Goal: Task Accomplishment & Management: Manage account settings

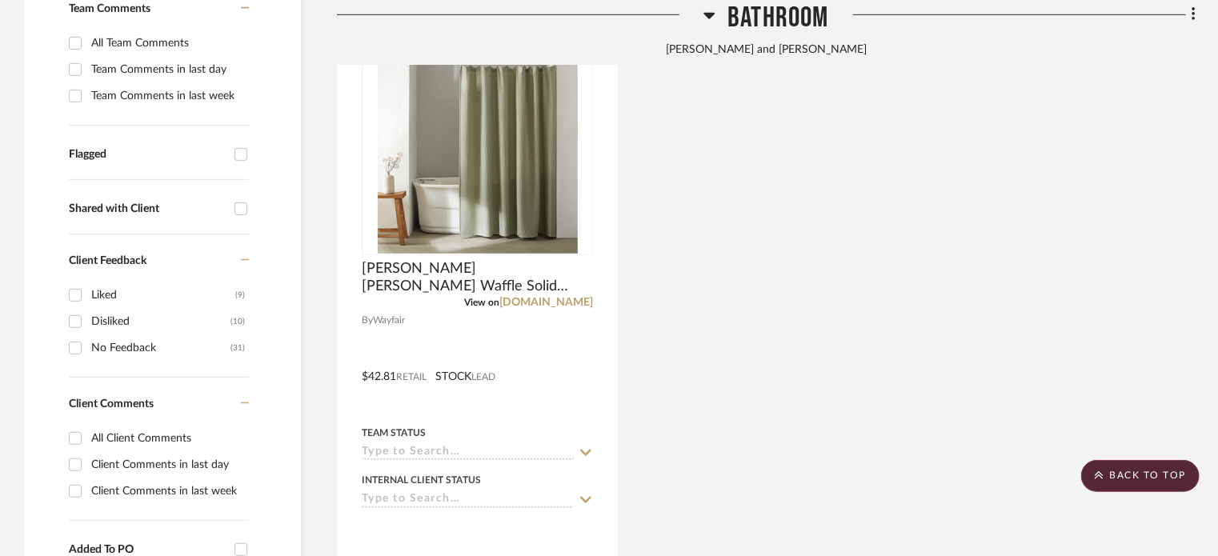
scroll to position [560, 0]
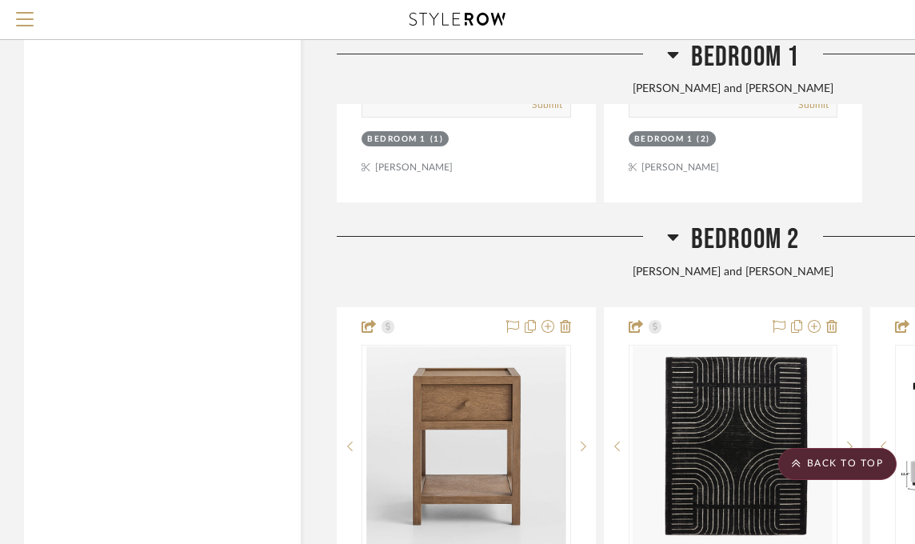
scroll to position [5880, 0]
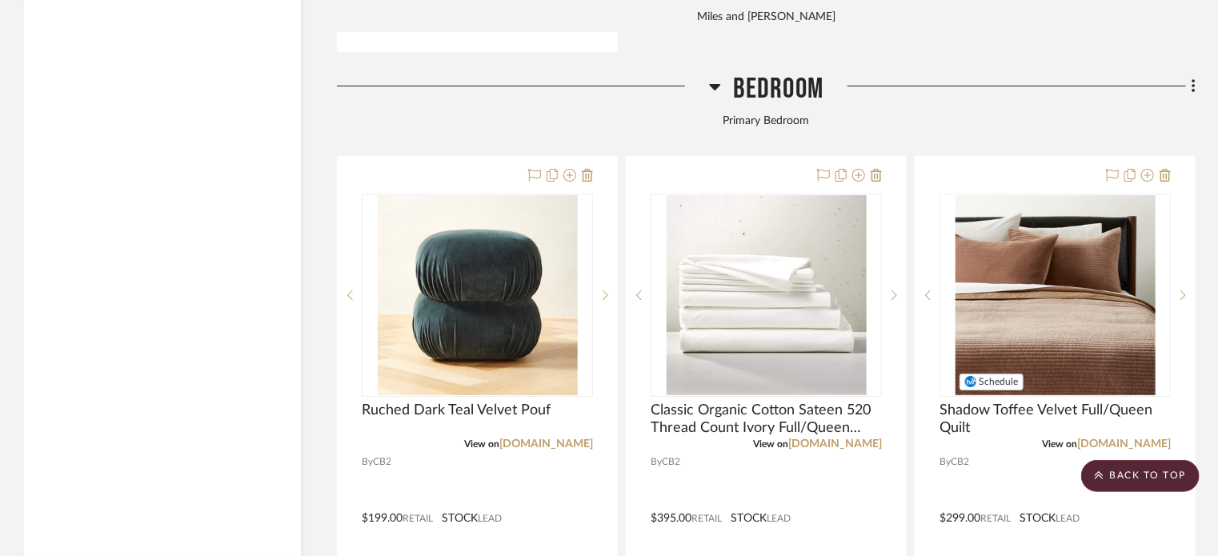
scroll to position [2960, 0]
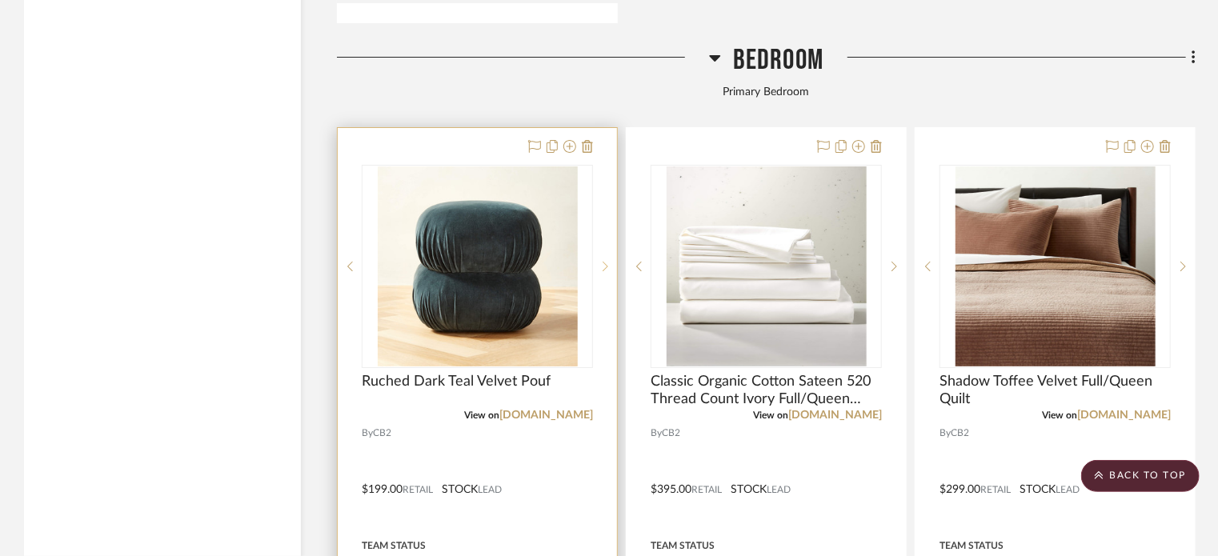
click at [598, 265] on sr-next-btn at bounding box center [605, 266] width 24 height 11
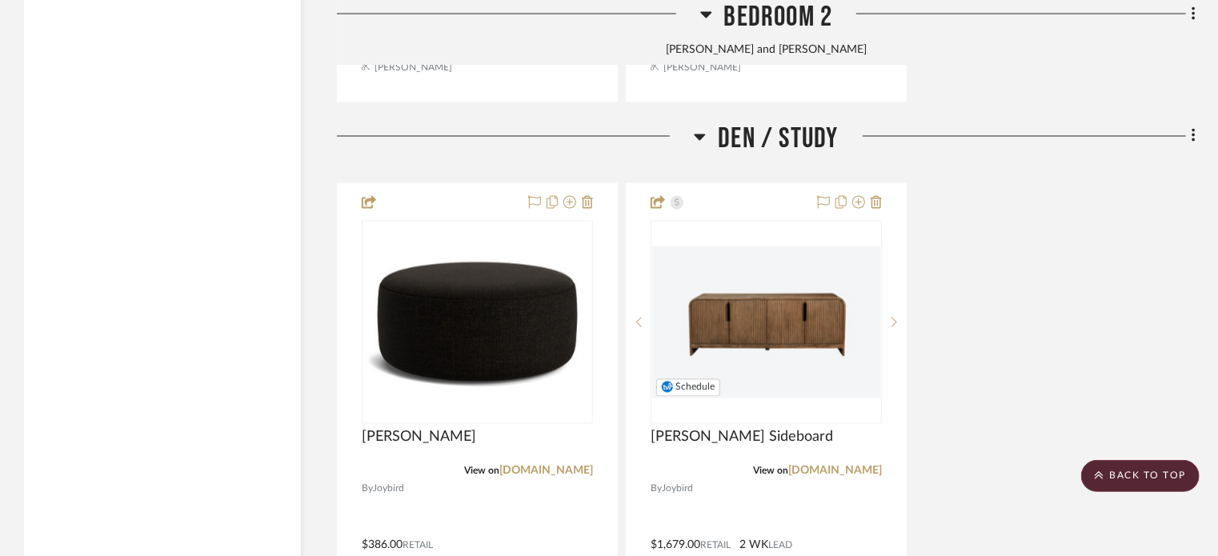
scroll to position [7520, 0]
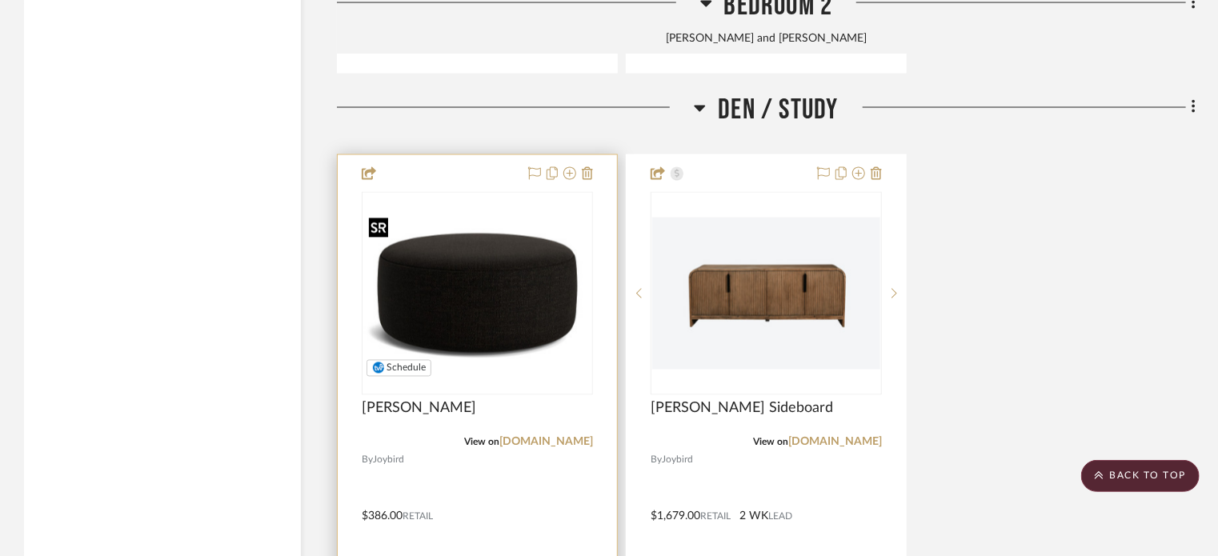
click at [444, 334] on img "0" at bounding box center [477, 293] width 228 height 171
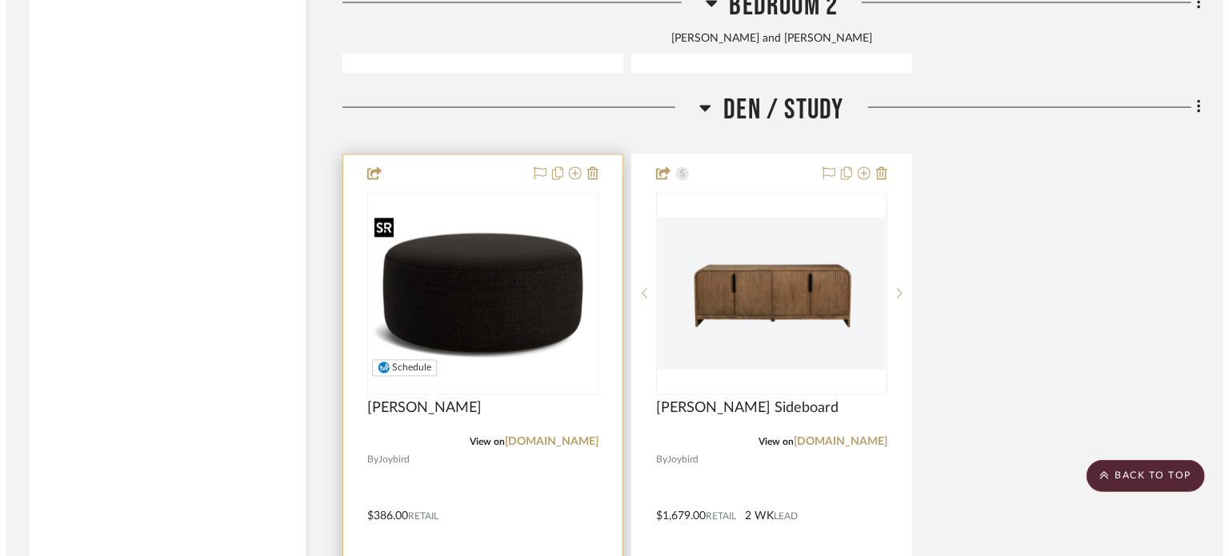
scroll to position [0, 0]
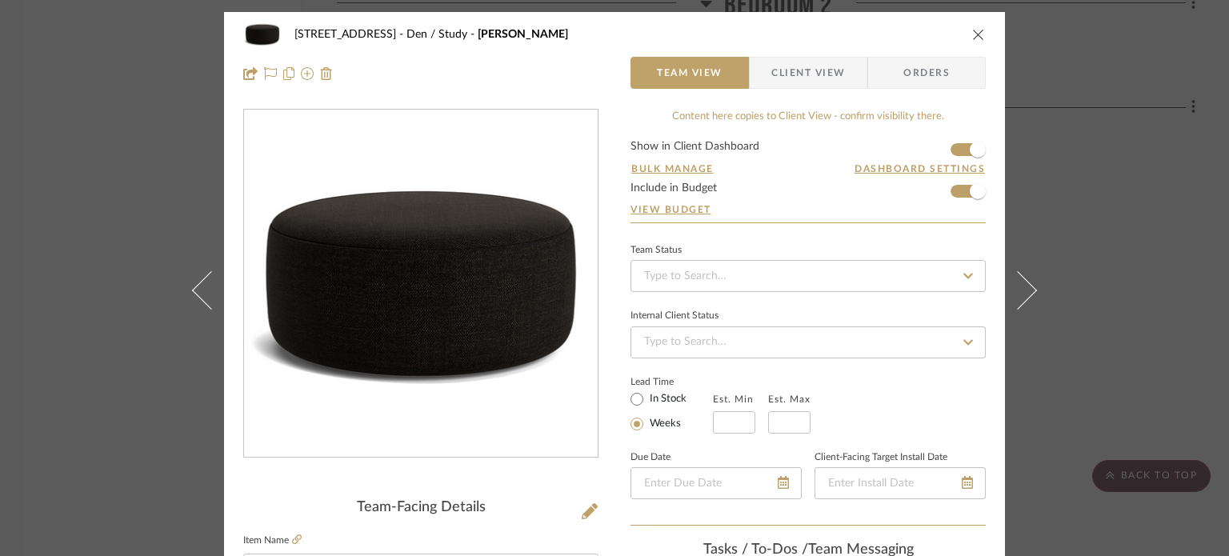
click at [926, 43] on div "2323 Race St Den / Study Hanna Ottoman" at bounding box center [614, 34] width 742 height 32
click at [926, 32] on icon "close" at bounding box center [978, 34] width 13 height 13
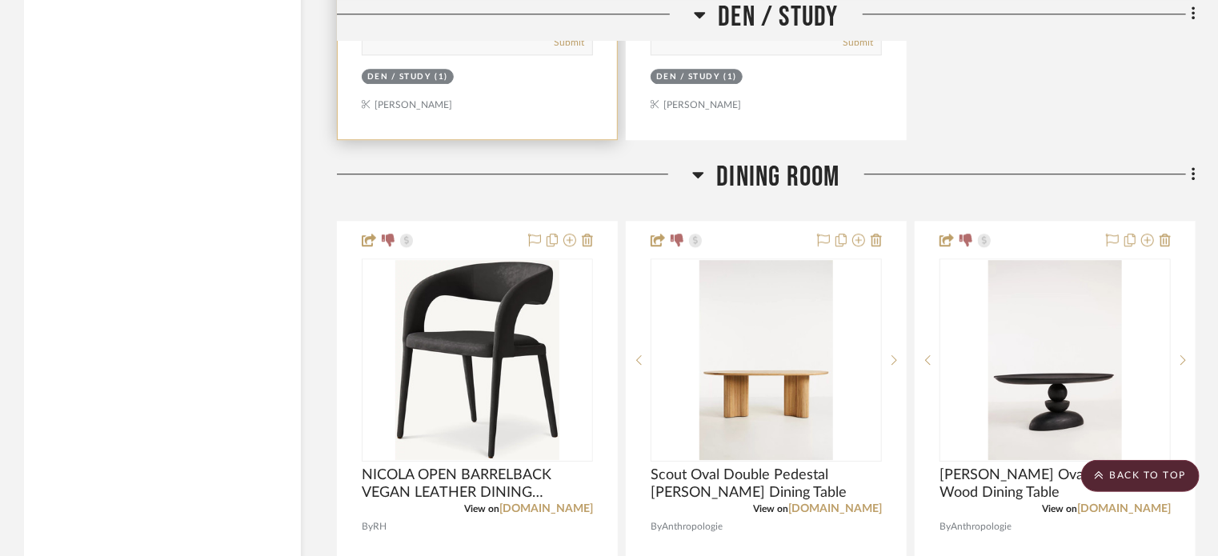
scroll to position [8240, 0]
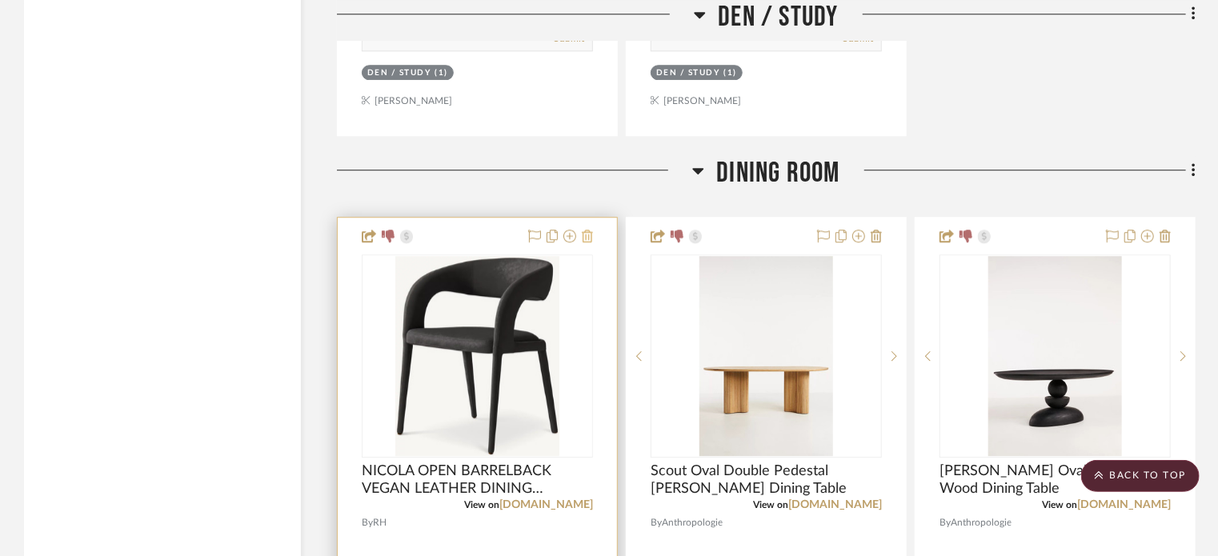
click at [586, 239] on icon at bounding box center [587, 236] width 11 height 13
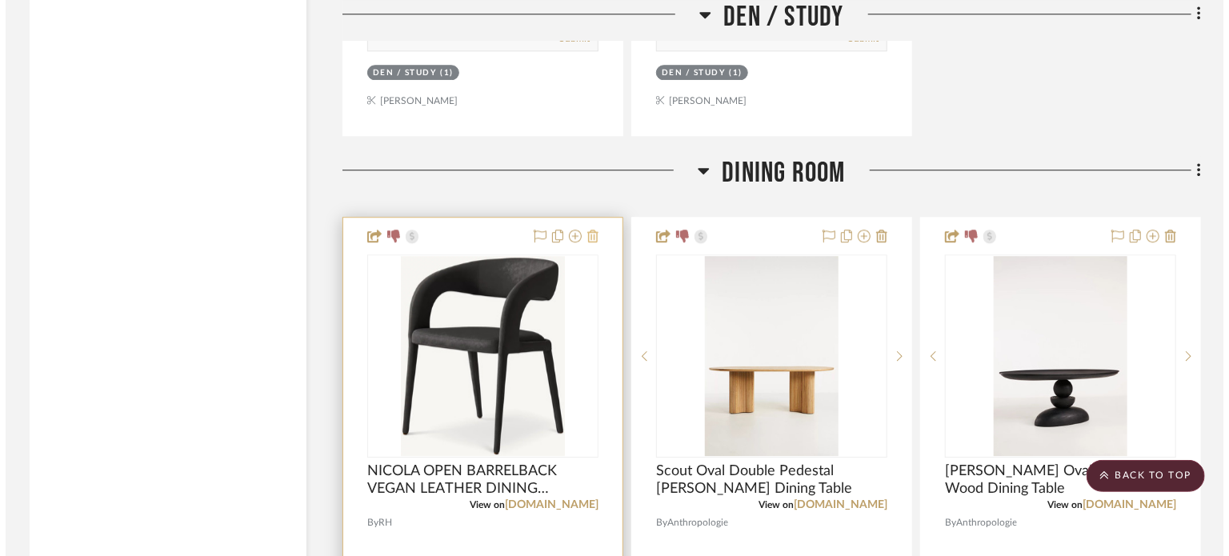
scroll to position [0, 0]
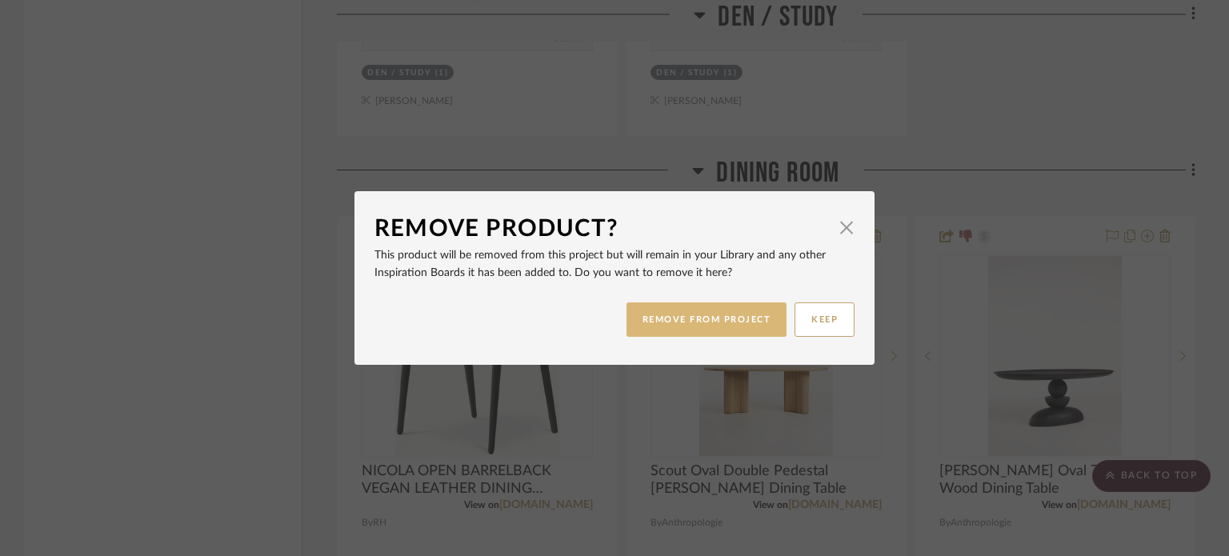
click at [674, 326] on button "REMOVE FROM PROJECT" at bounding box center [706, 319] width 161 height 34
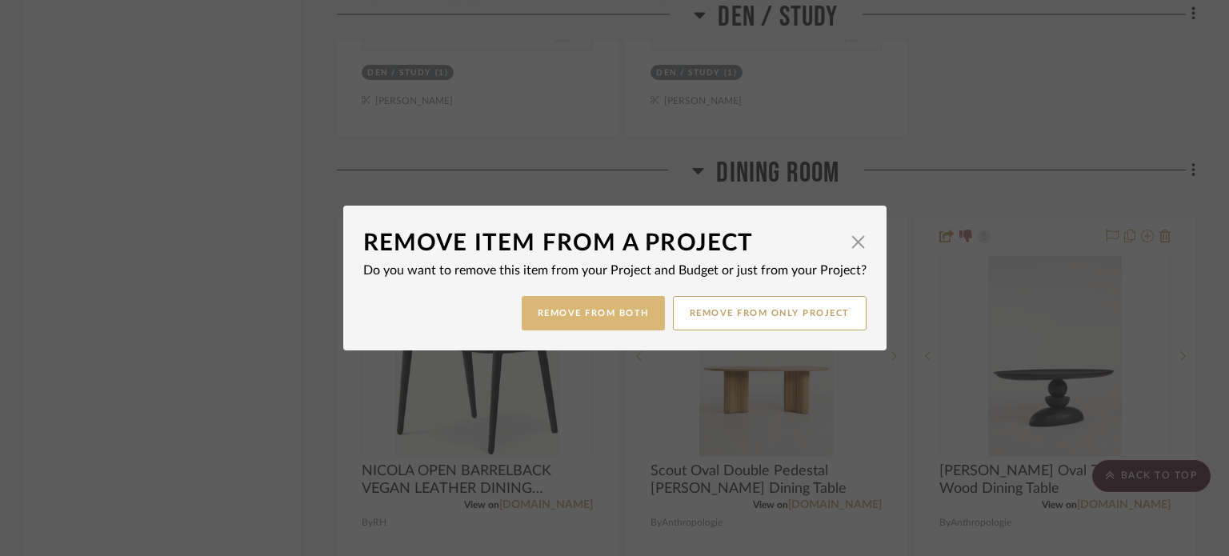
click at [586, 316] on button "Remove from Both" at bounding box center [593, 313] width 143 height 34
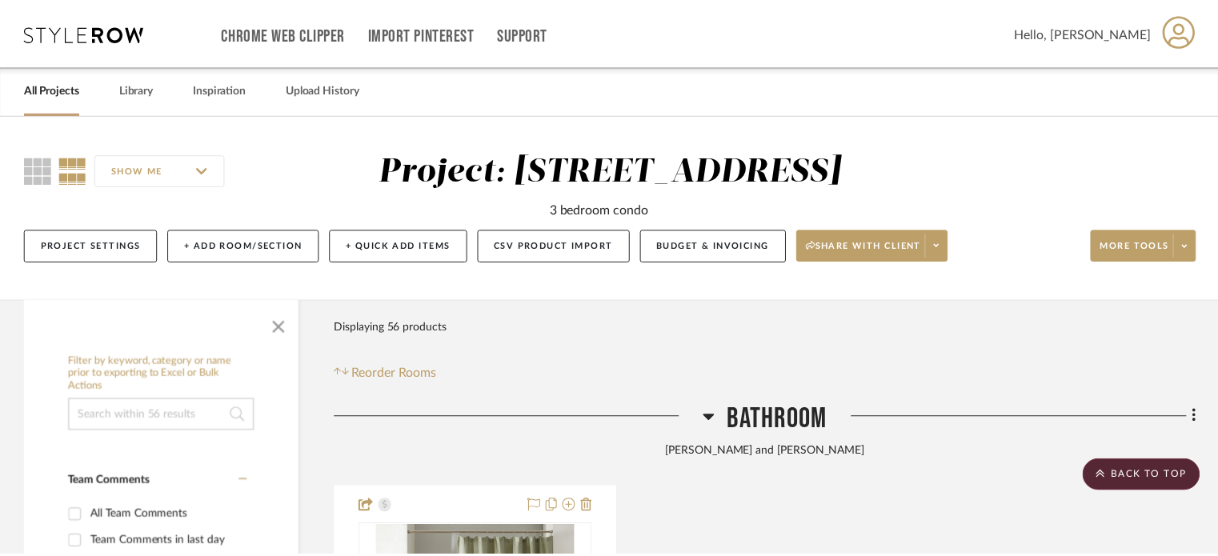
scroll to position [8240, 0]
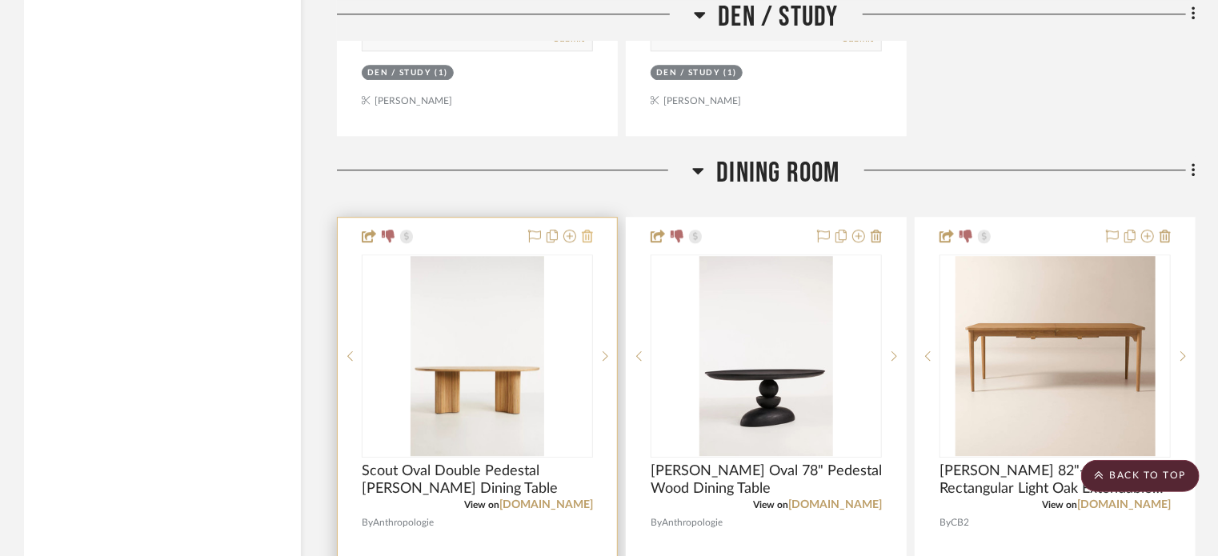
click at [586, 238] on icon at bounding box center [587, 236] width 11 height 13
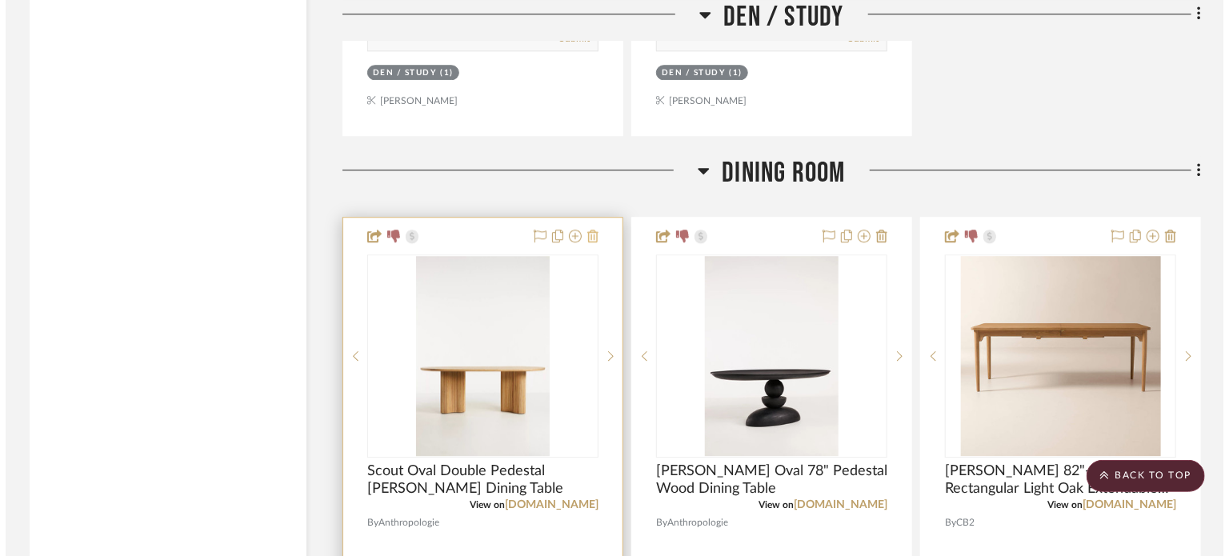
scroll to position [0, 0]
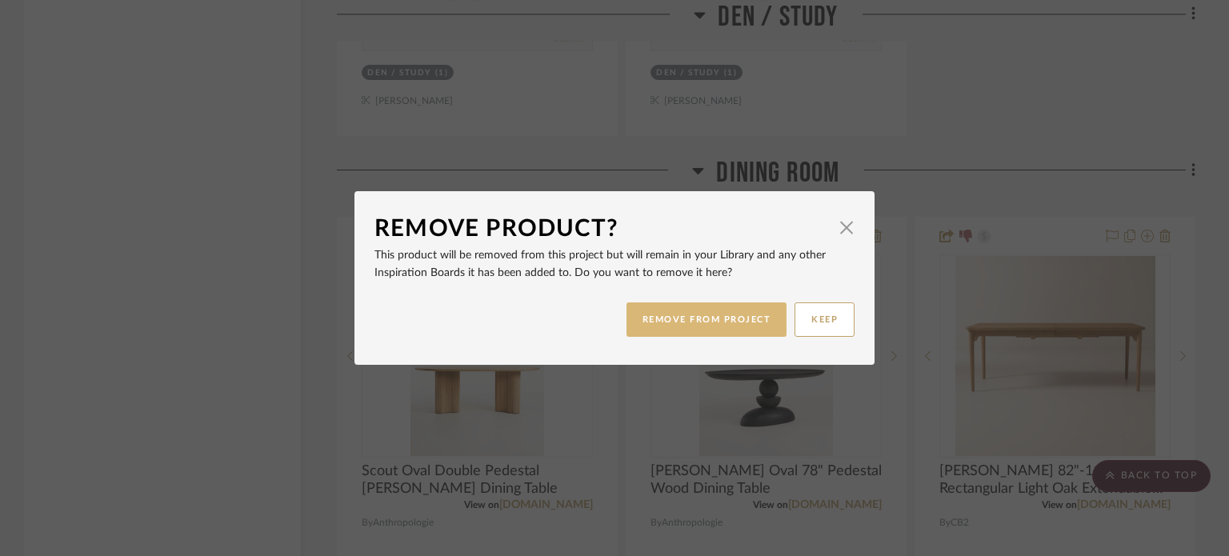
click at [678, 322] on button "REMOVE FROM PROJECT" at bounding box center [706, 319] width 161 height 34
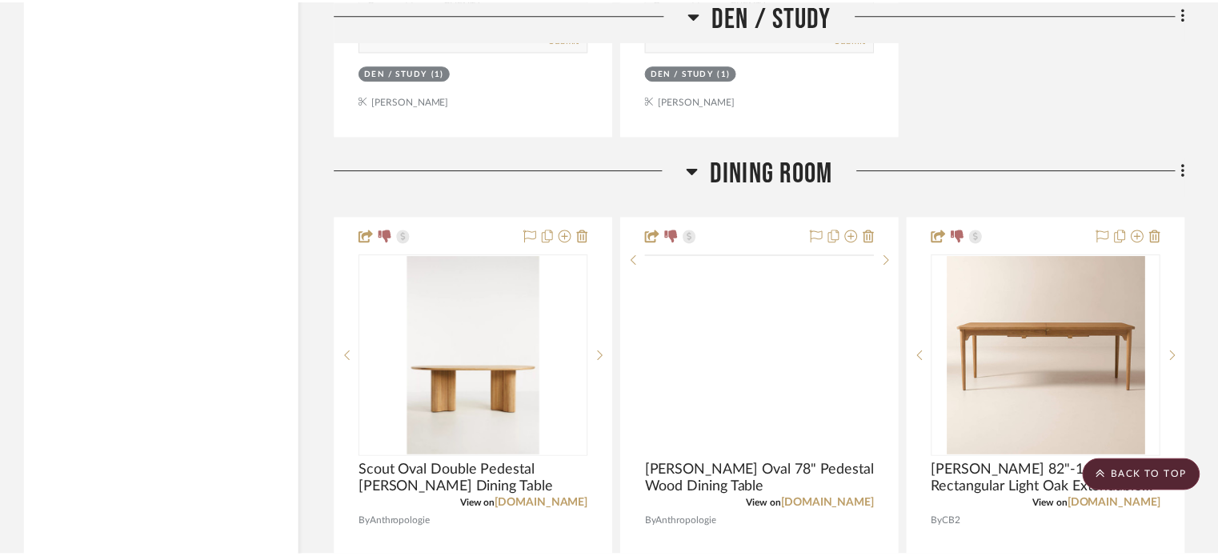
scroll to position [8240, 0]
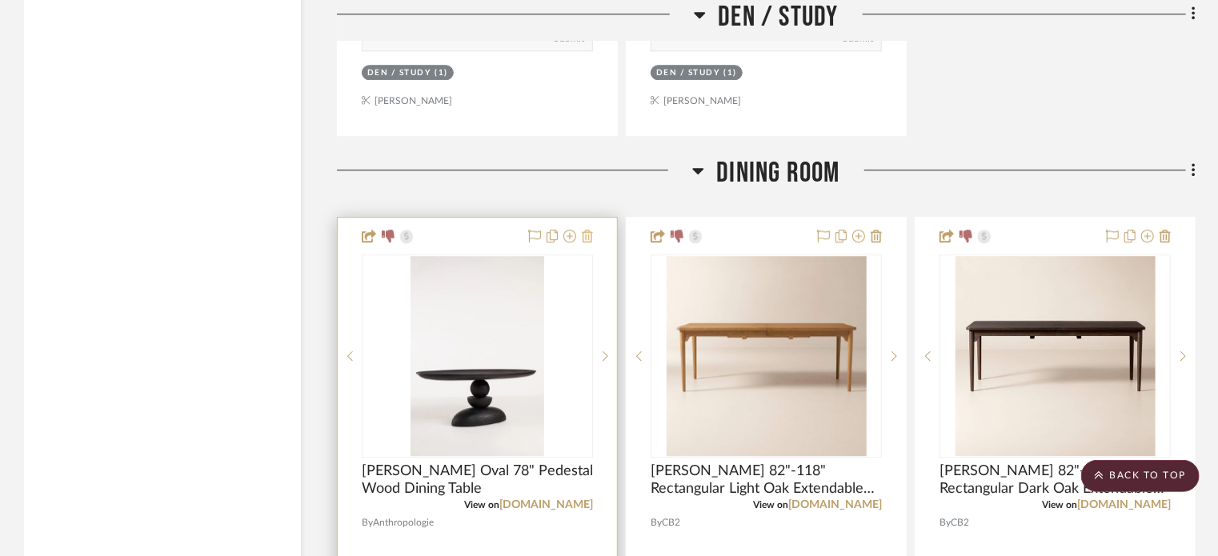
click at [586, 241] on icon at bounding box center [587, 236] width 11 height 13
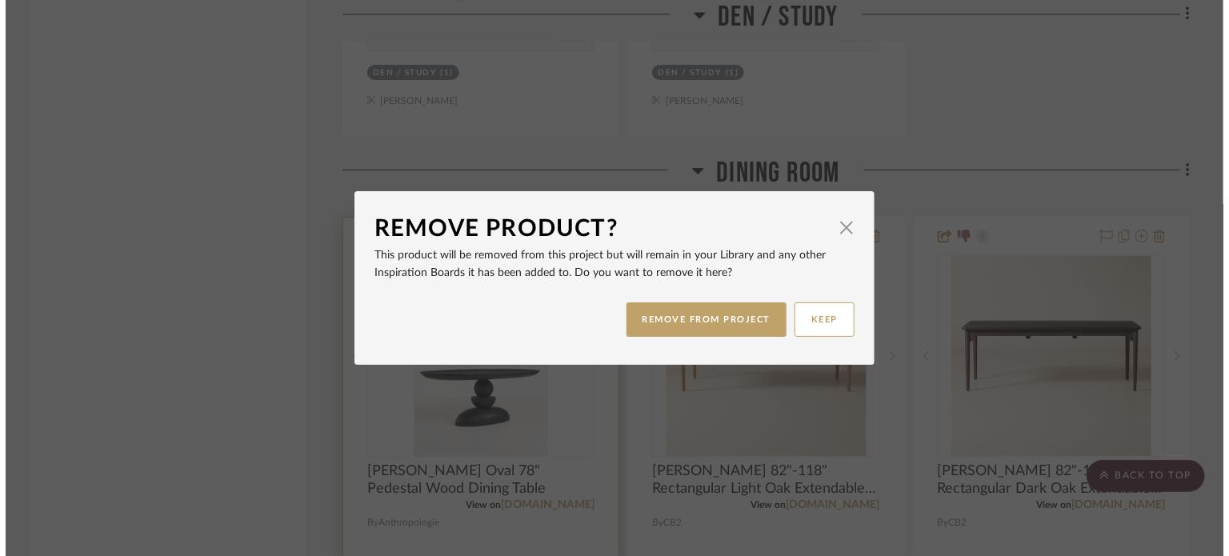
scroll to position [0, 0]
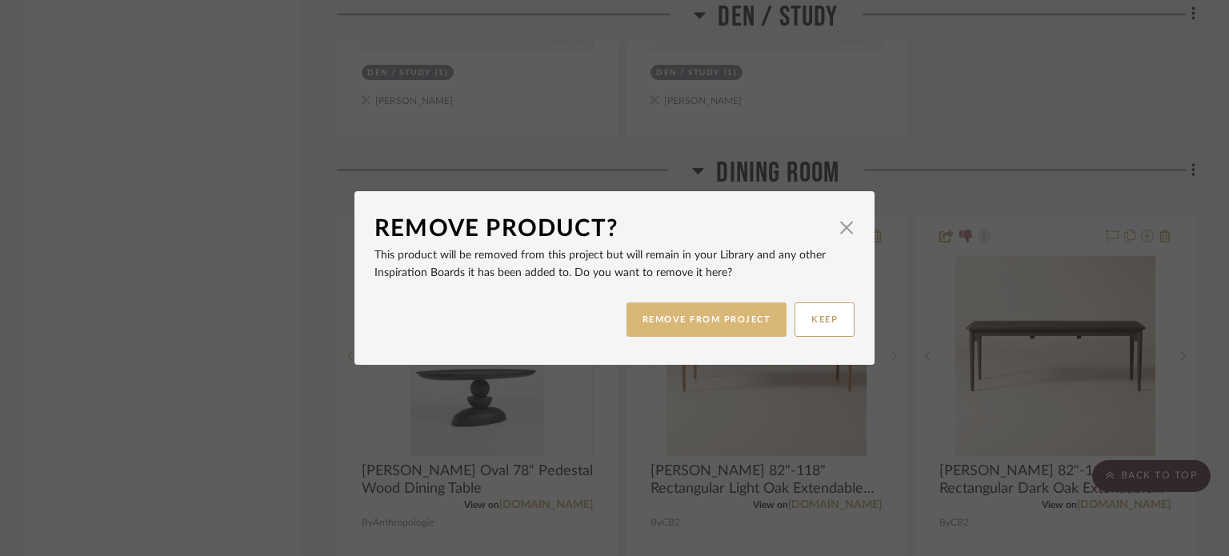
click at [656, 322] on button "REMOVE FROM PROJECT" at bounding box center [706, 319] width 161 height 34
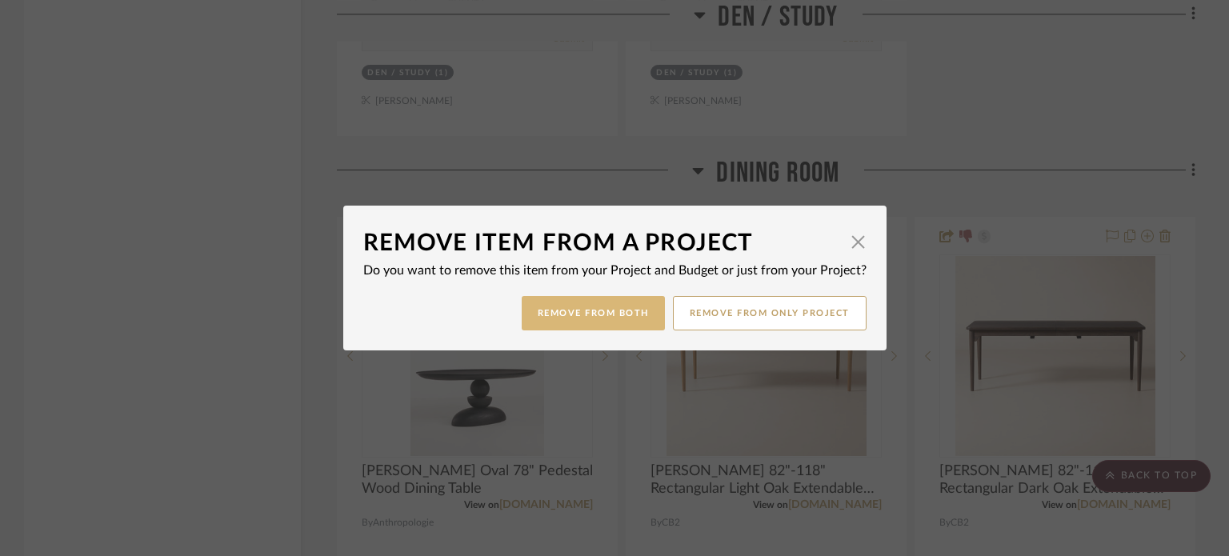
click at [602, 302] on button "Remove from Both" at bounding box center [593, 313] width 143 height 34
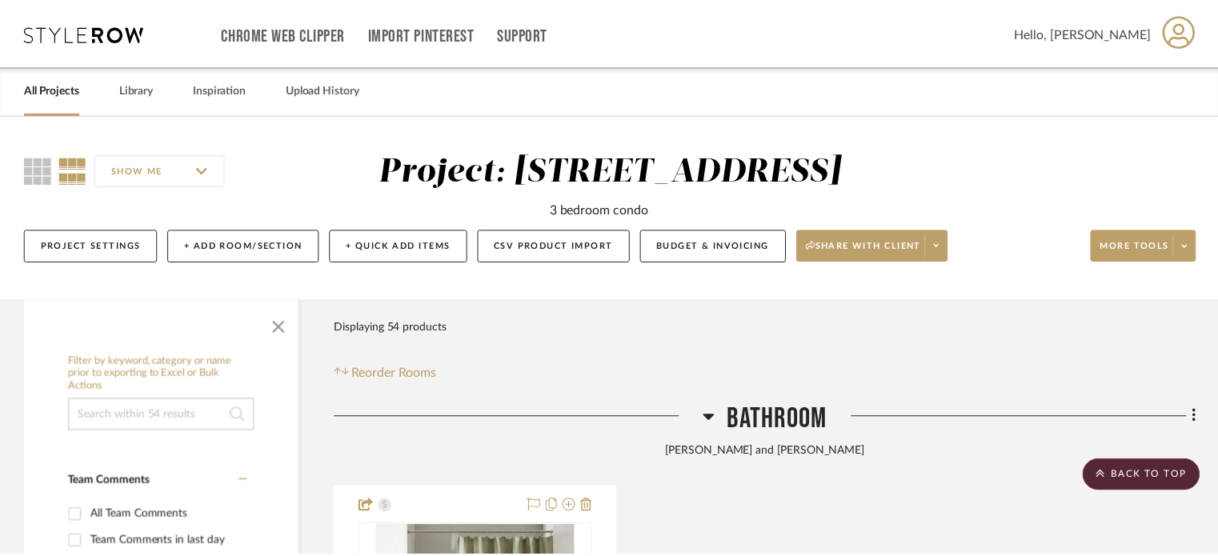
scroll to position [8240, 0]
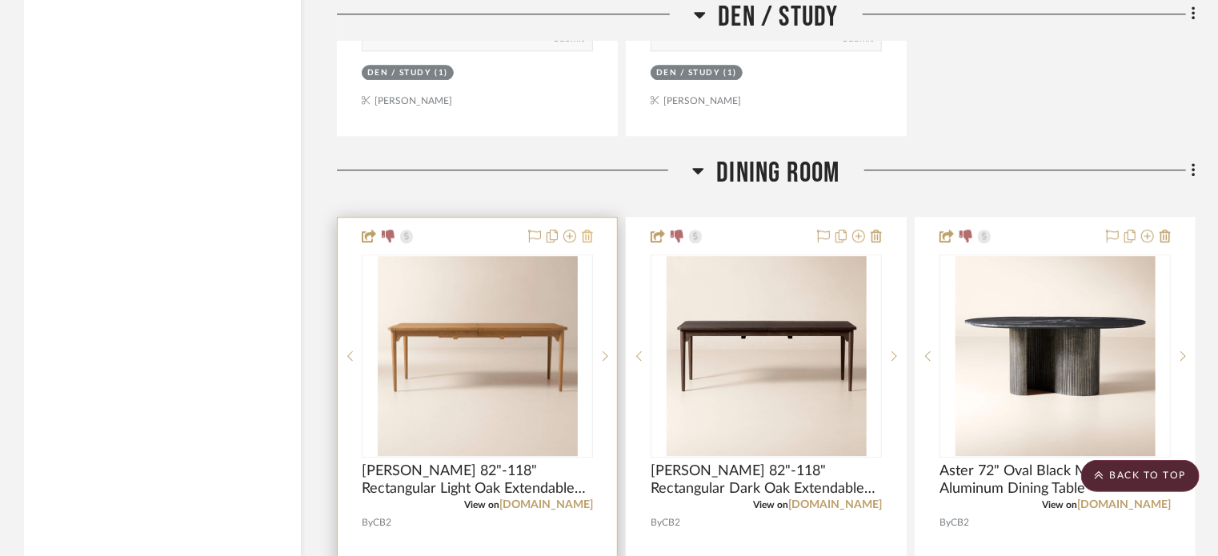
click at [582, 239] on icon at bounding box center [587, 236] width 11 height 13
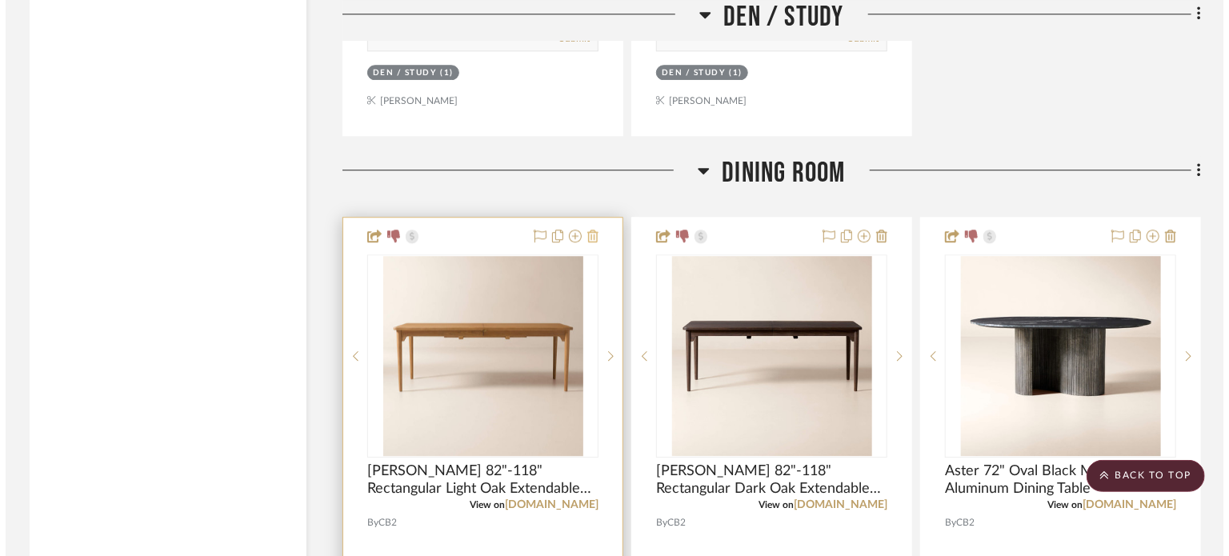
scroll to position [0, 0]
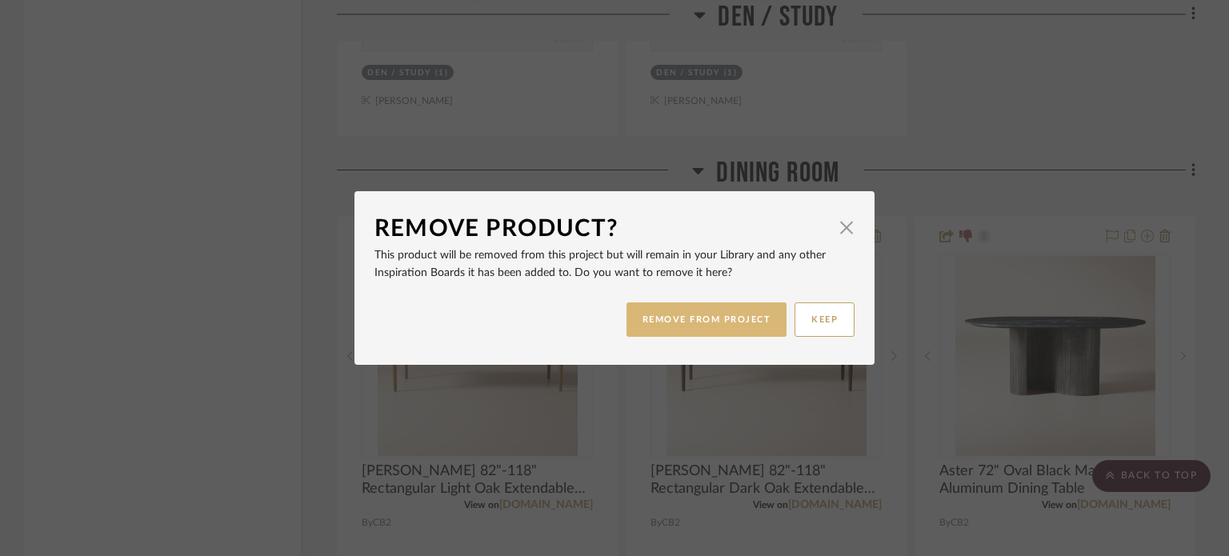
click at [650, 330] on button "REMOVE FROM PROJECT" at bounding box center [706, 319] width 161 height 34
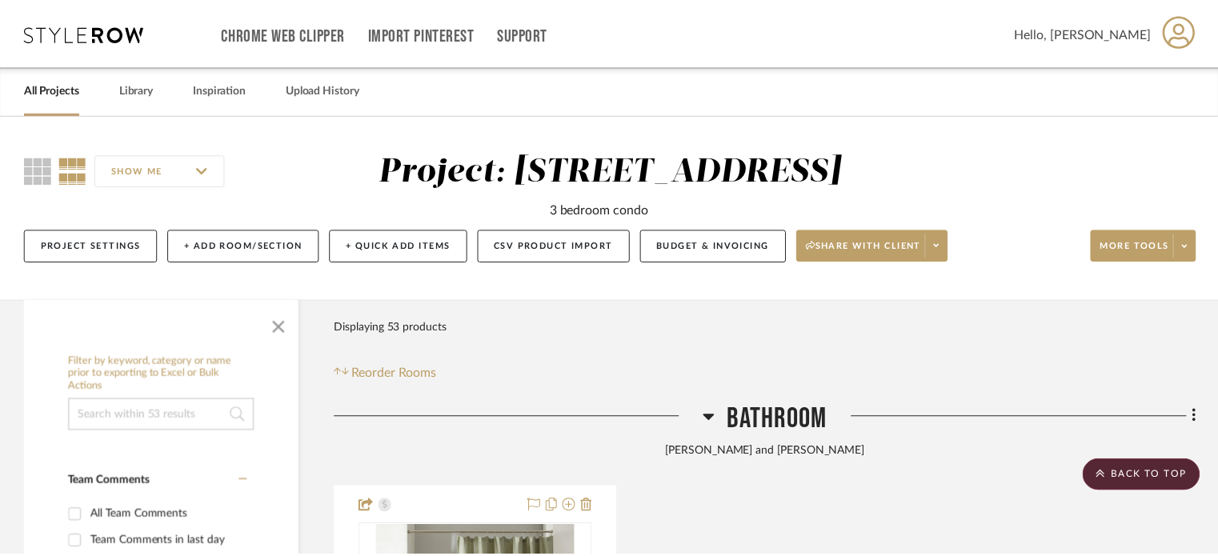
scroll to position [8240, 0]
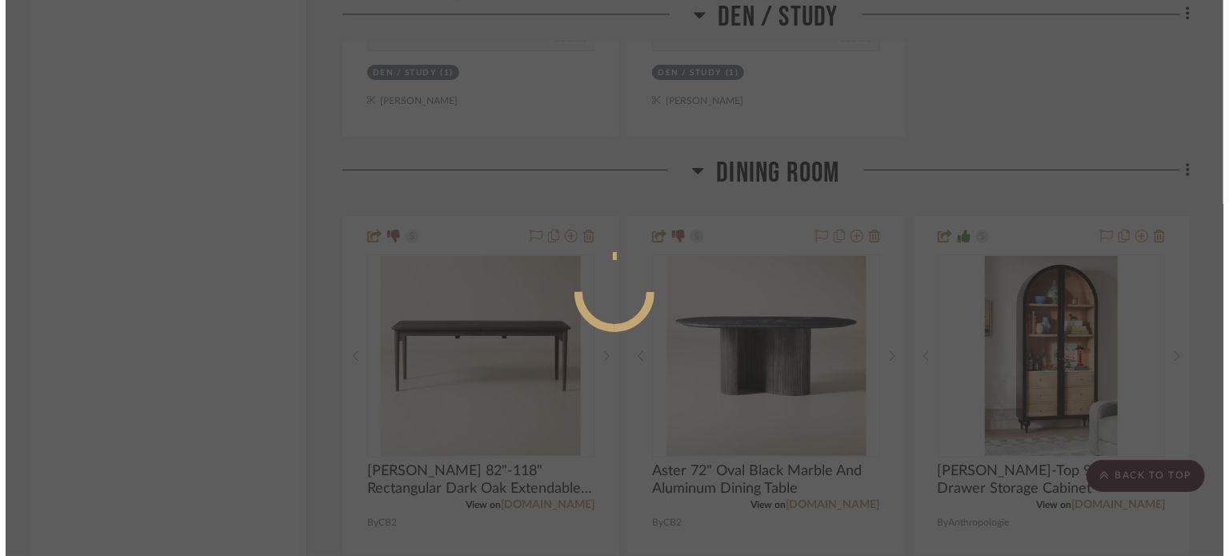
scroll to position [0, 0]
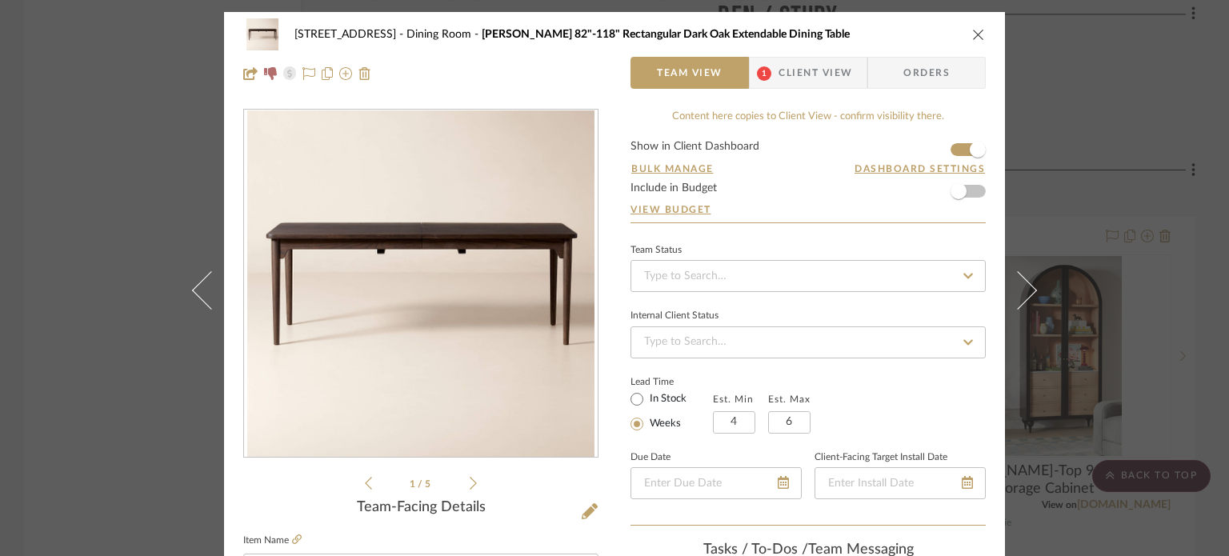
click at [926, 38] on icon "close" at bounding box center [978, 34] width 13 height 13
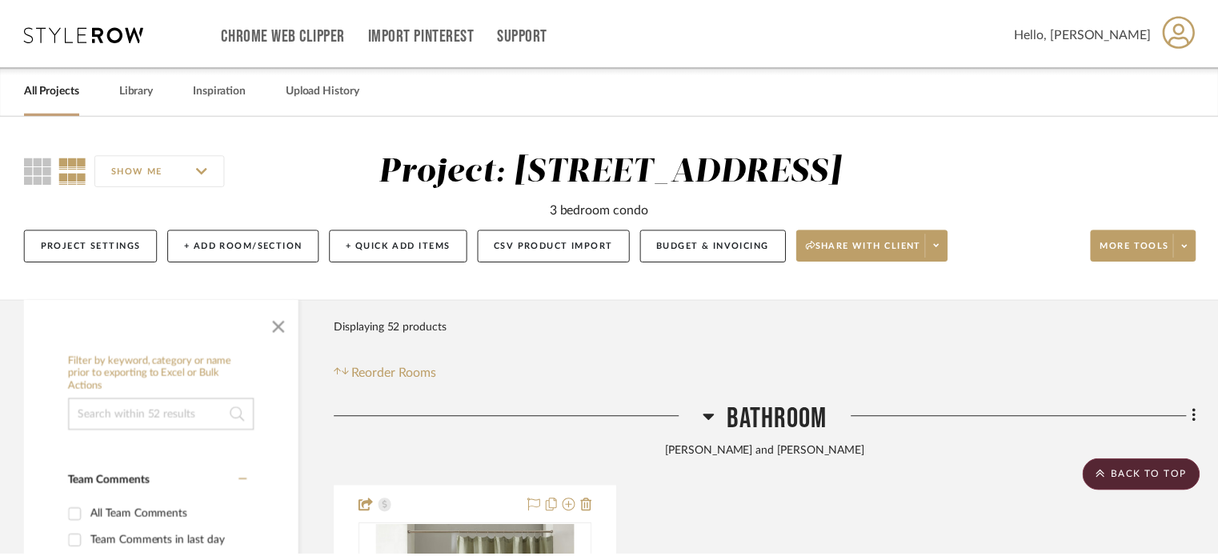
scroll to position [8240, 0]
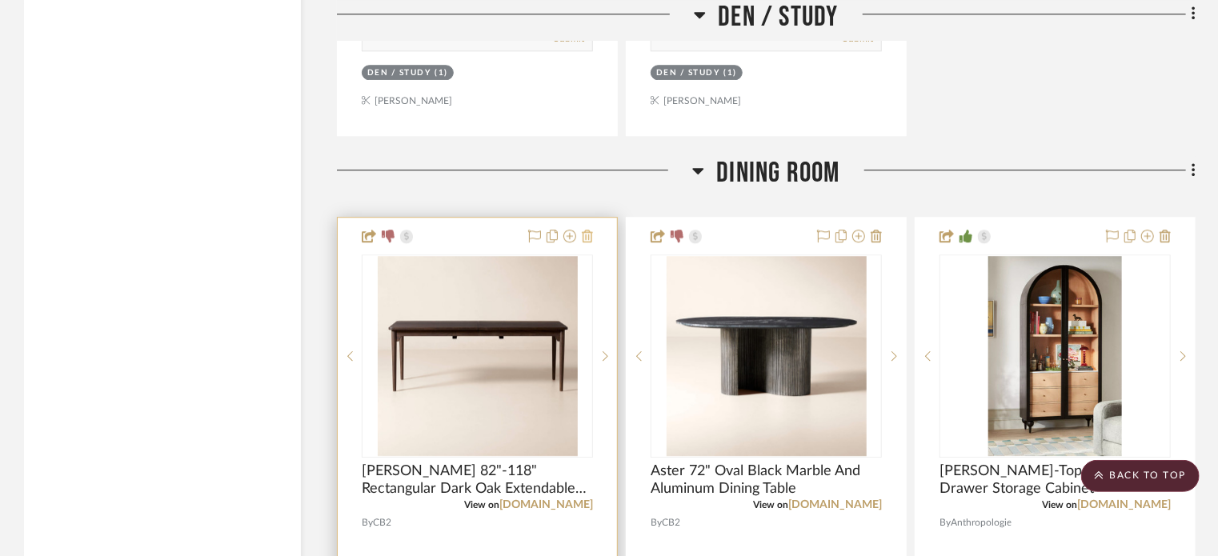
click at [586, 237] on icon at bounding box center [587, 236] width 11 height 13
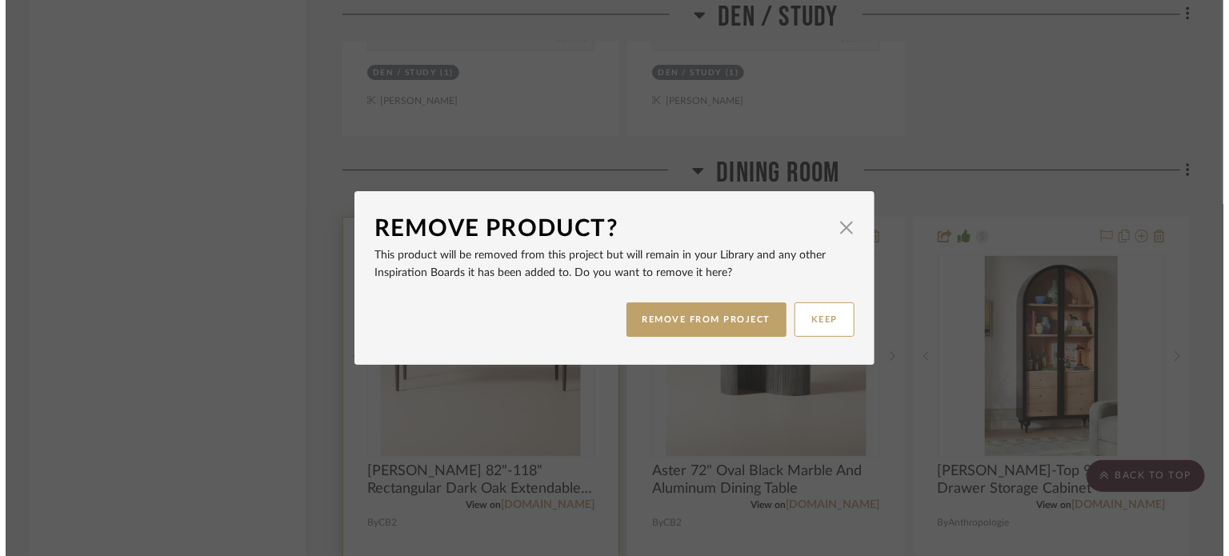
scroll to position [0, 0]
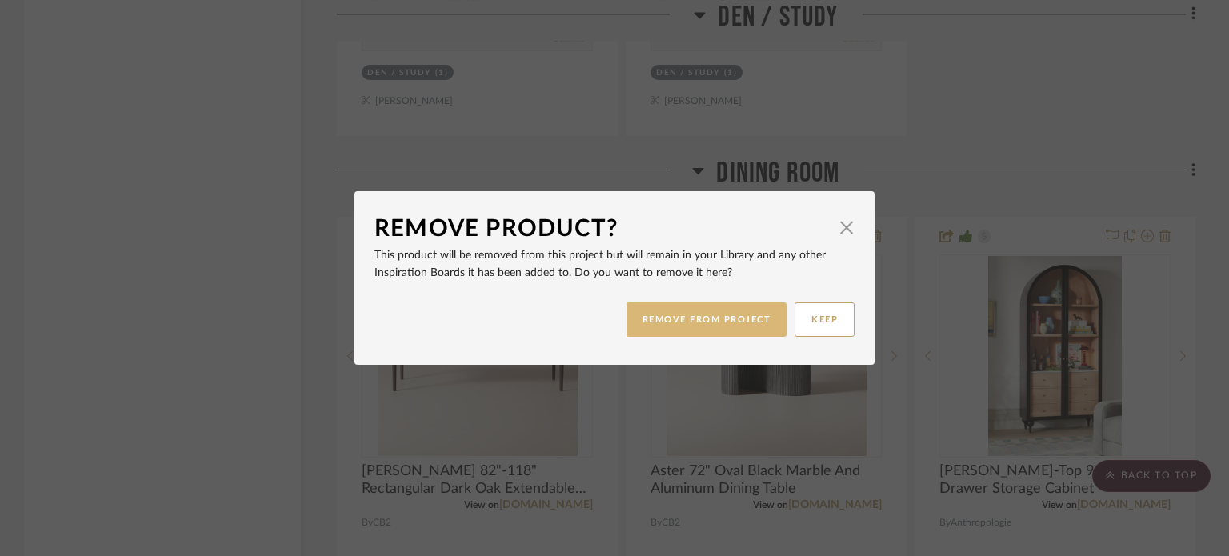
click at [645, 315] on button "REMOVE FROM PROJECT" at bounding box center [706, 319] width 161 height 34
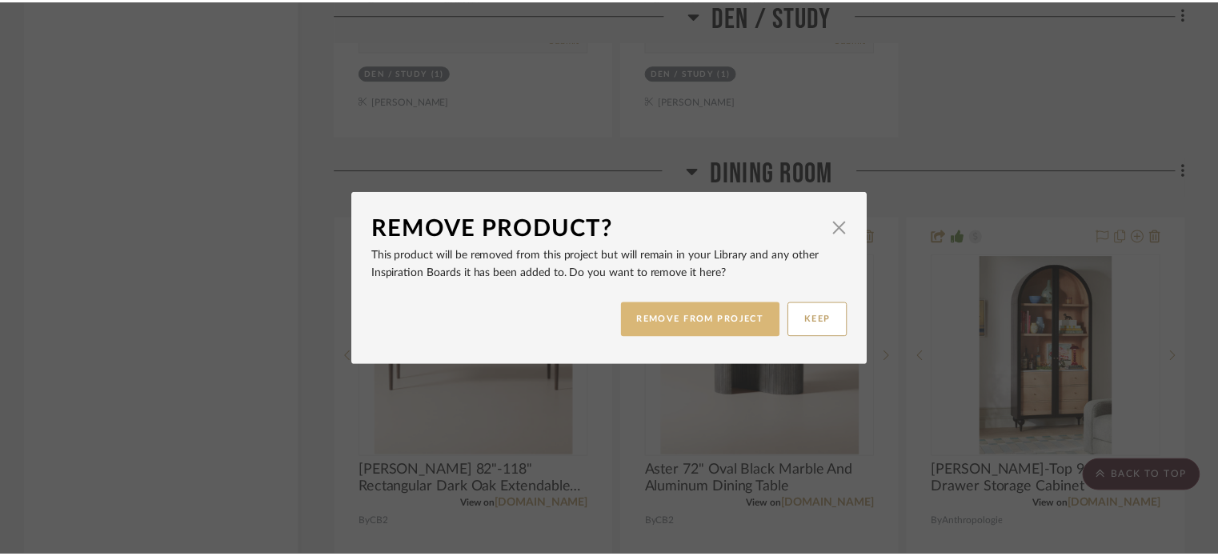
scroll to position [8240, 0]
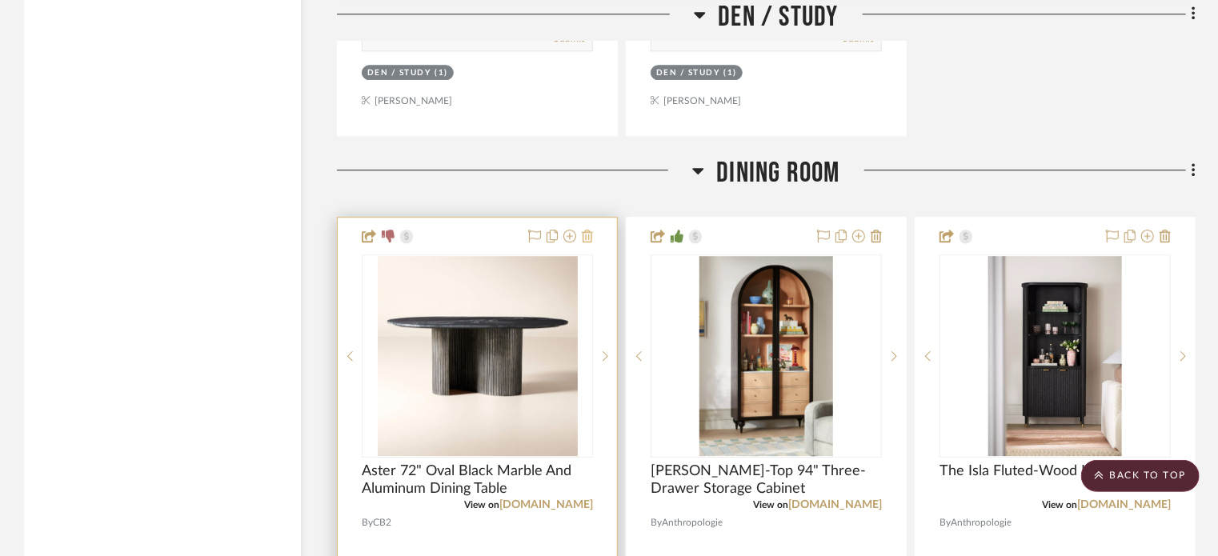
click at [583, 234] on icon at bounding box center [587, 236] width 11 height 13
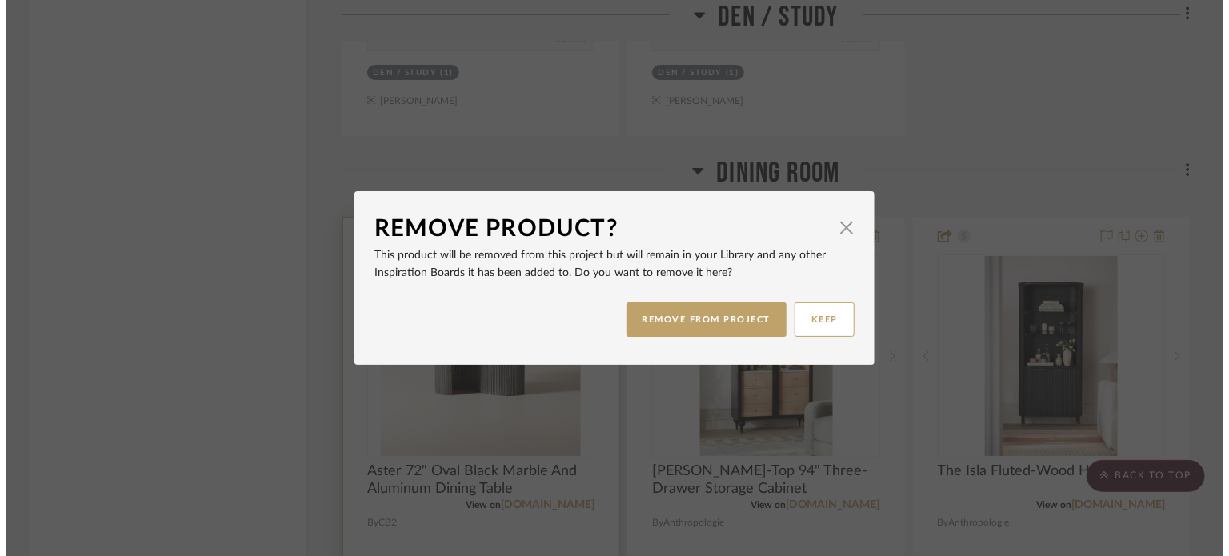
scroll to position [0, 0]
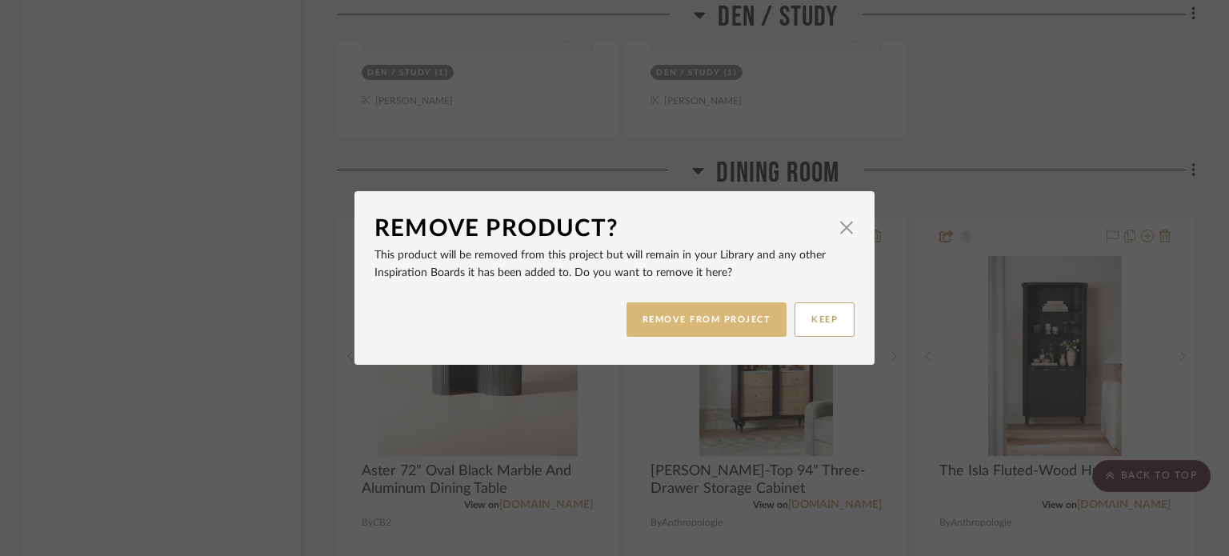
click at [665, 317] on button "REMOVE FROM PROJECT" at bounding box center [706, 319] width 161 height 34
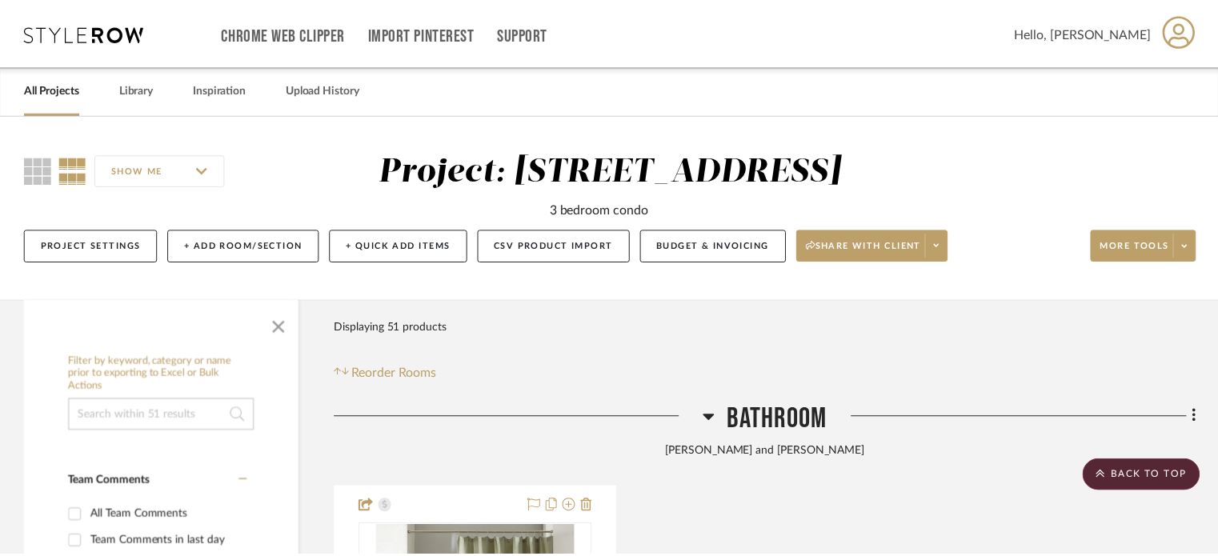
scroll to position [8240, 0]
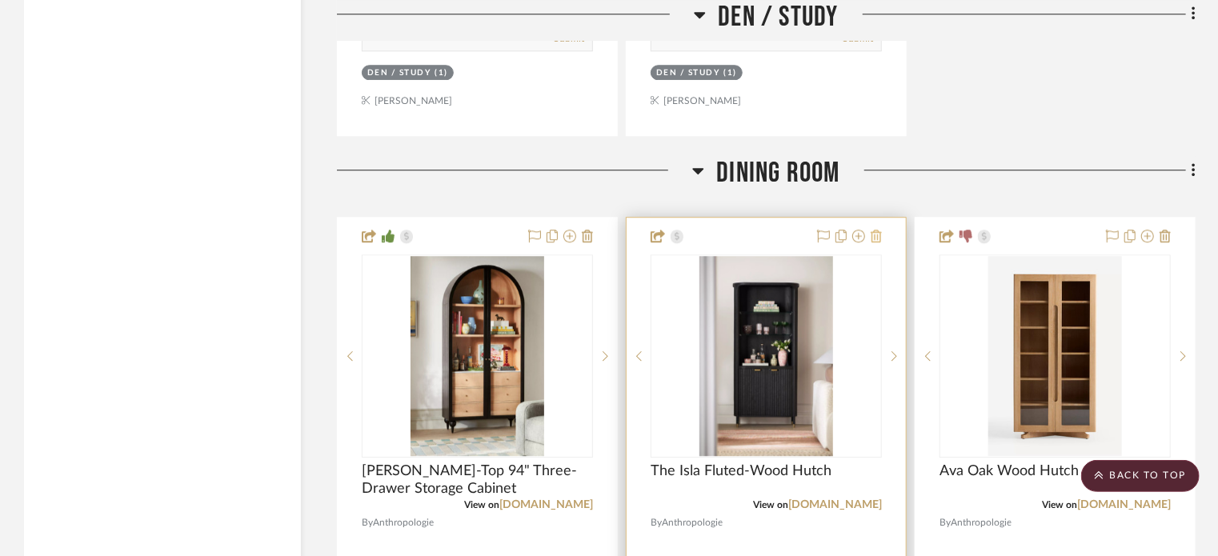
click at [878, 238] on icon at bounding box center [875, 236] width 11 height 13
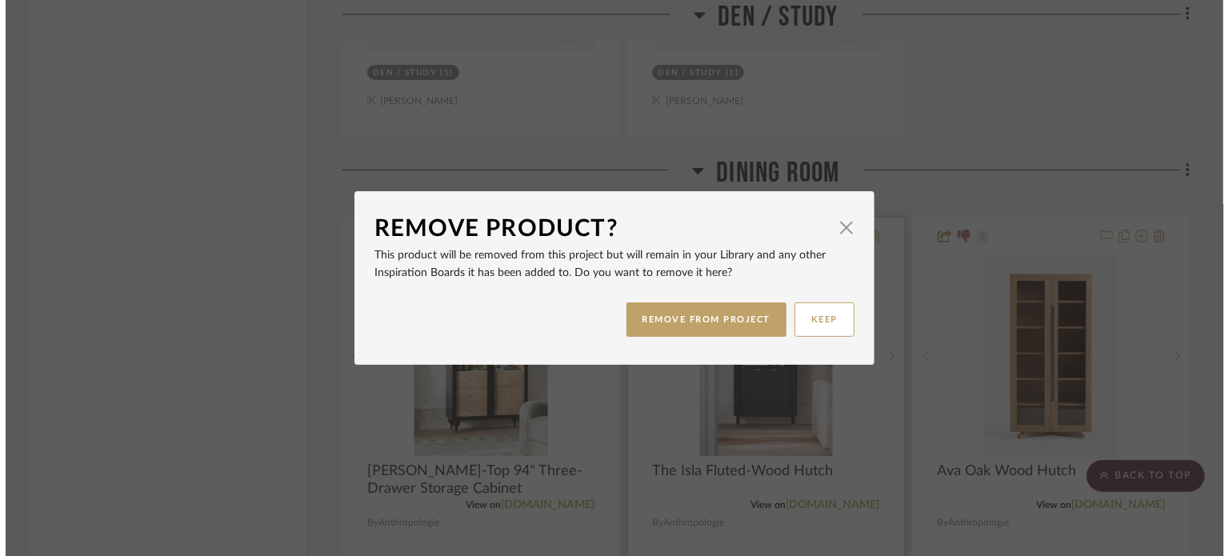
scroll to position [0, 0]
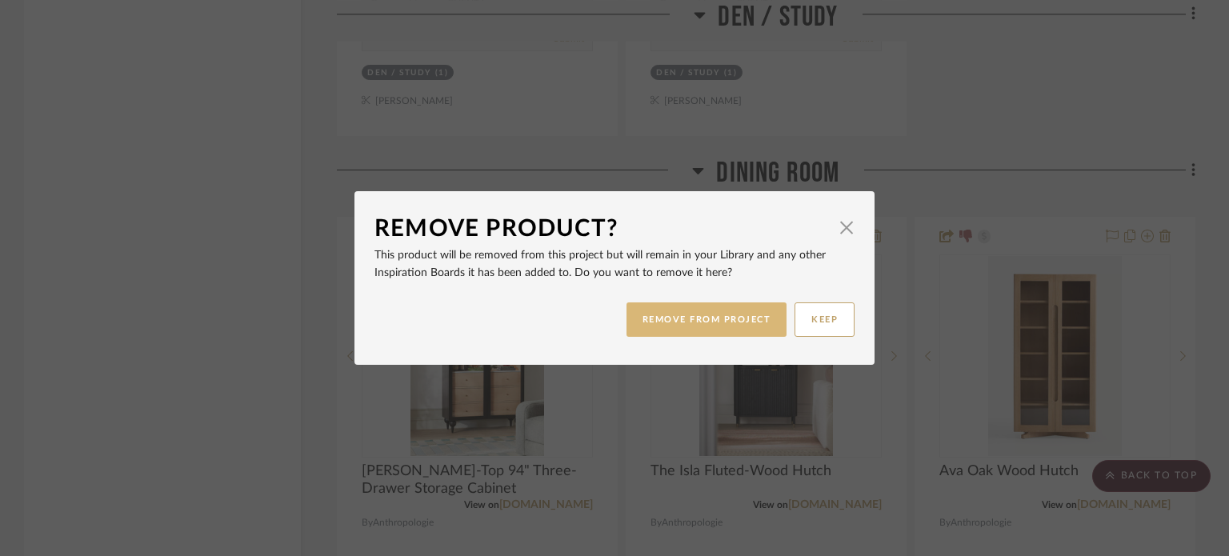
click at [706, 303] on button "REMOVE FROM PROJECT" at bounding box center [706, 319] width 161 height 34
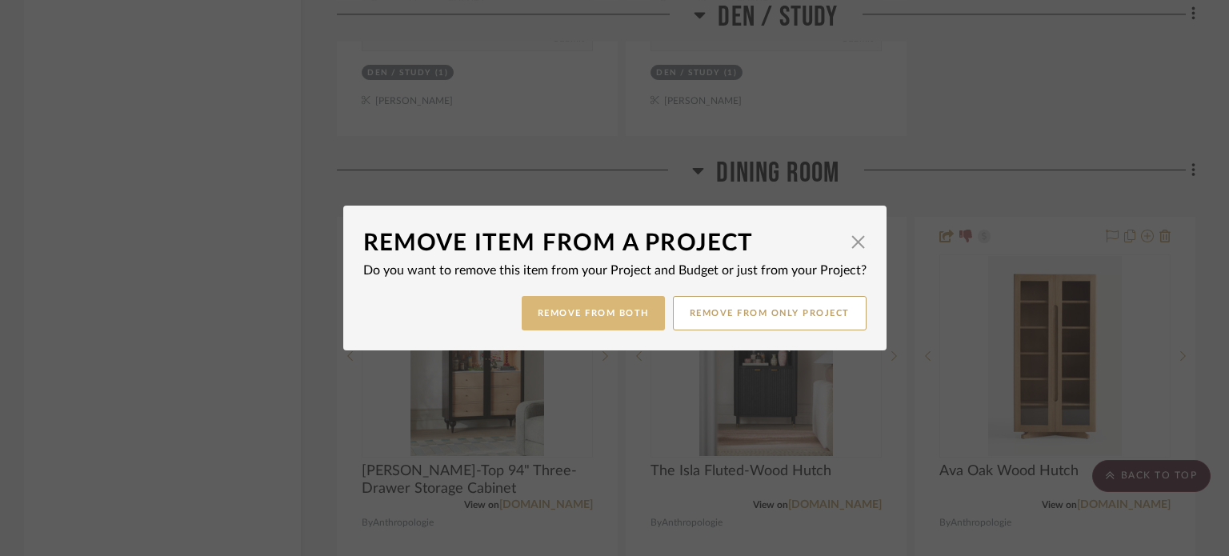
click at [604, 304] on button "Remove from Both" at bounding box center [593, 313] width 143 height 34
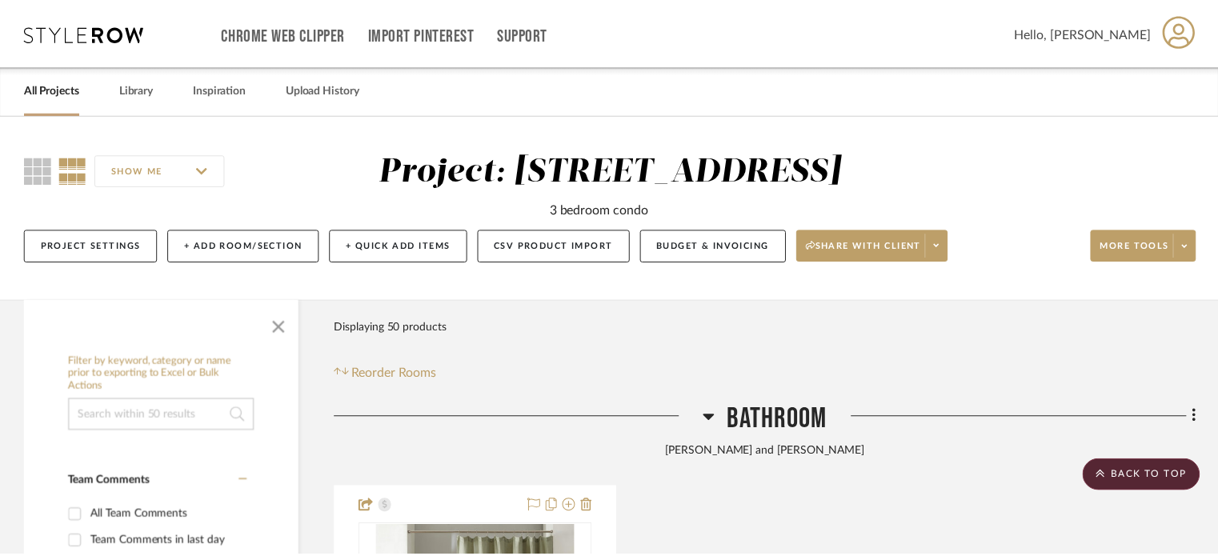
scroll to position [8240, 0]
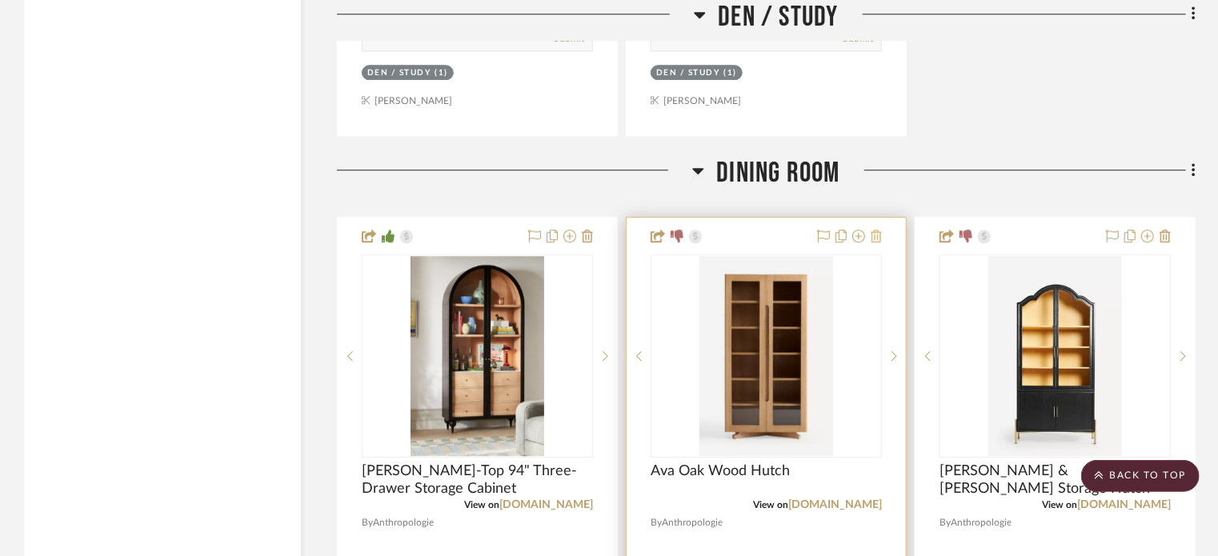
click at [874, 238] on icon at bounding box center [875, 236] width 11 height 13
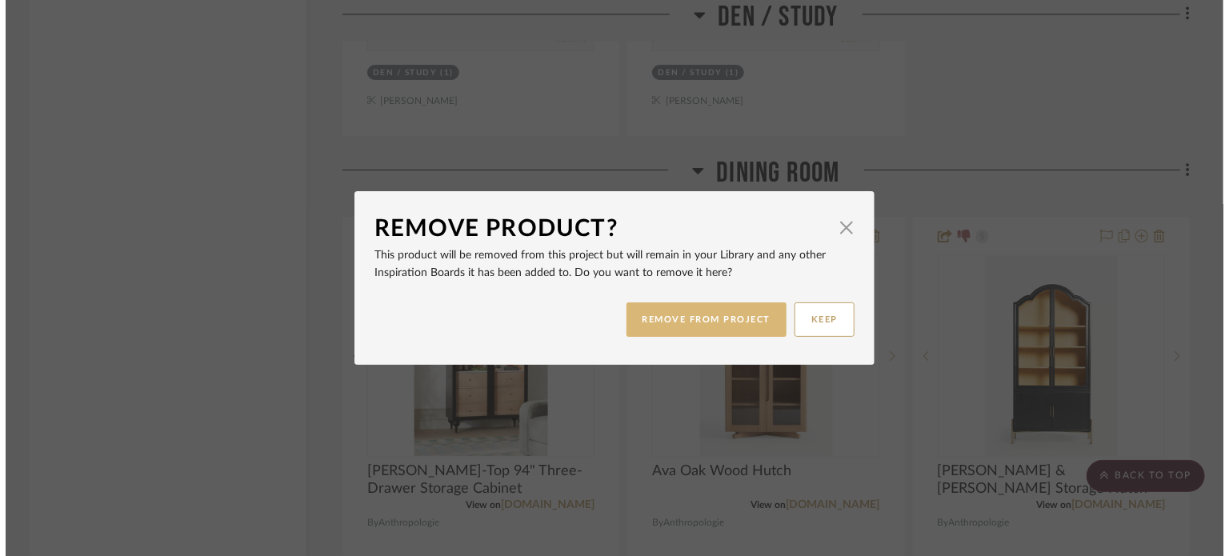
scroll to position [0, 0]
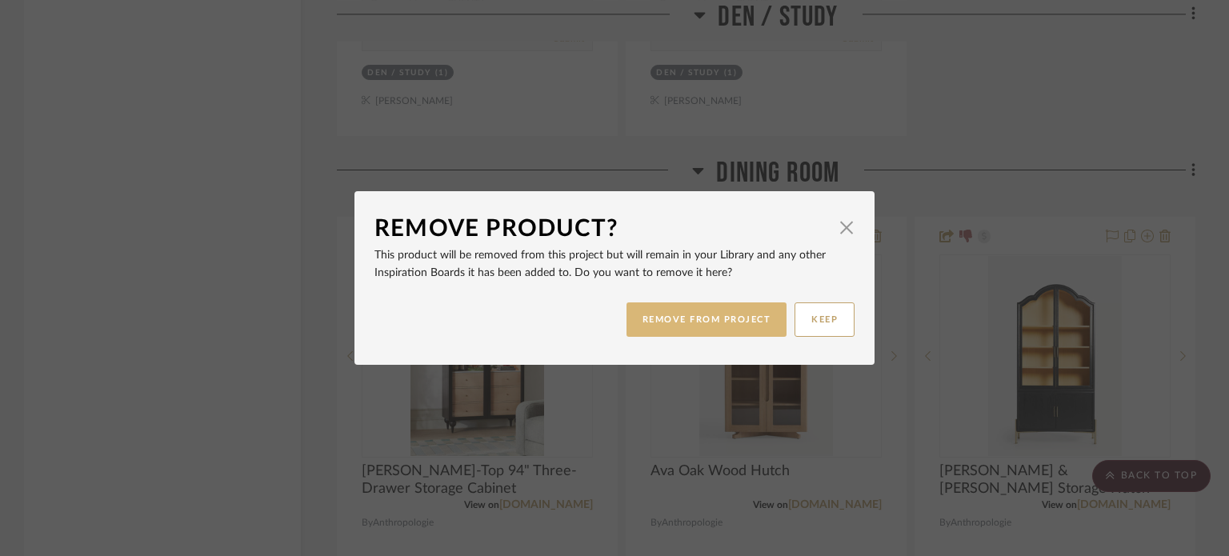
click at [701, 307] on button "REMOVE FROM PROJECT" at bounding box center [706, 319] width 161 height 34
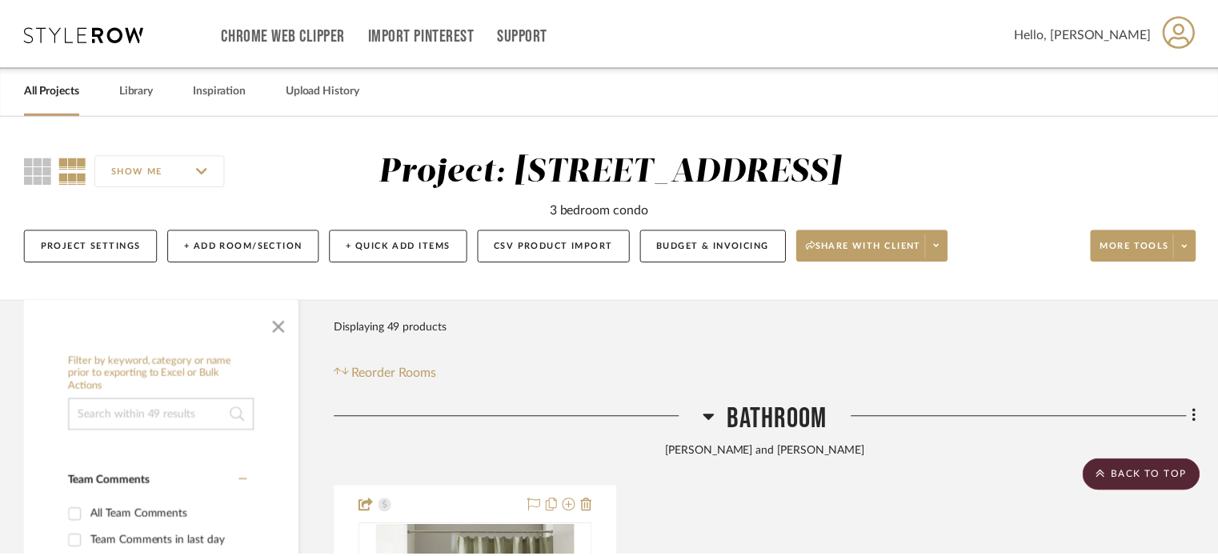
scroll to position [8240, 0]
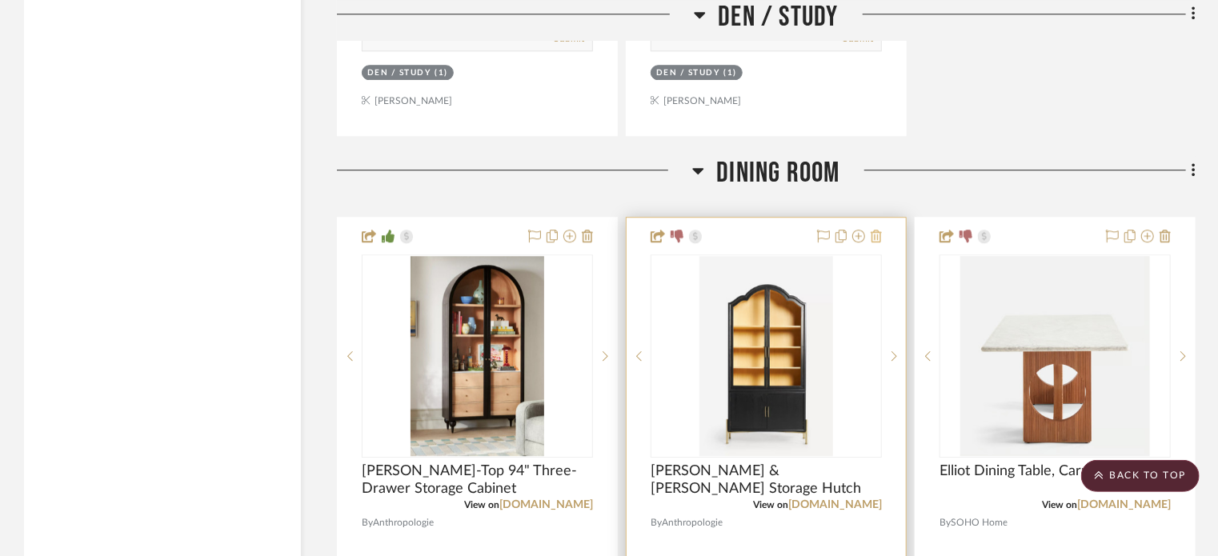
click at [877, 236] on icon at bounding box center [875, 236] width 11 height 13
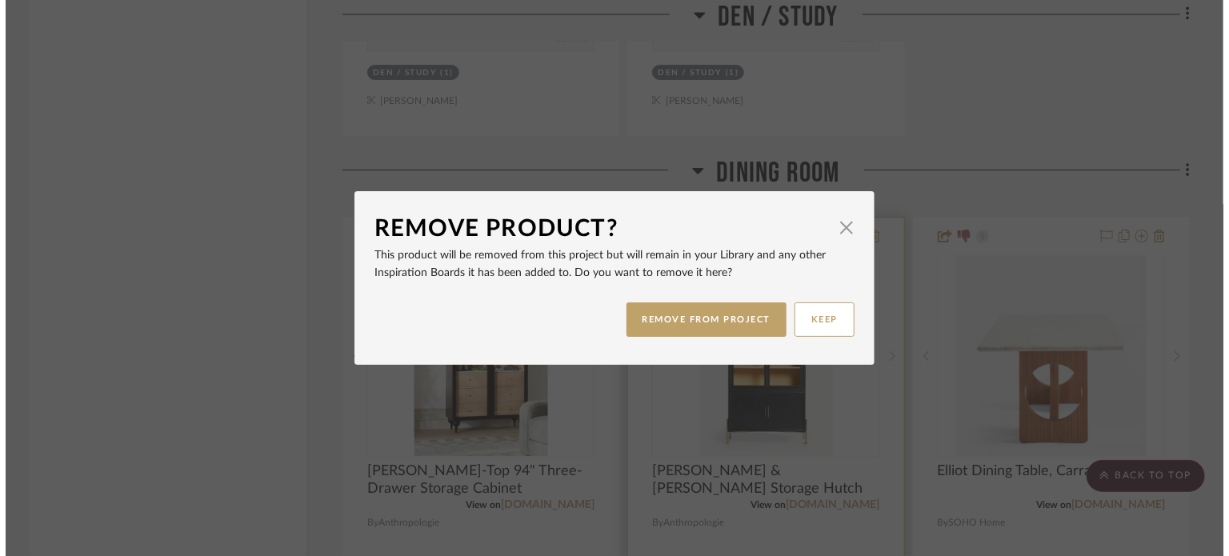
scroll to position [0, 0]
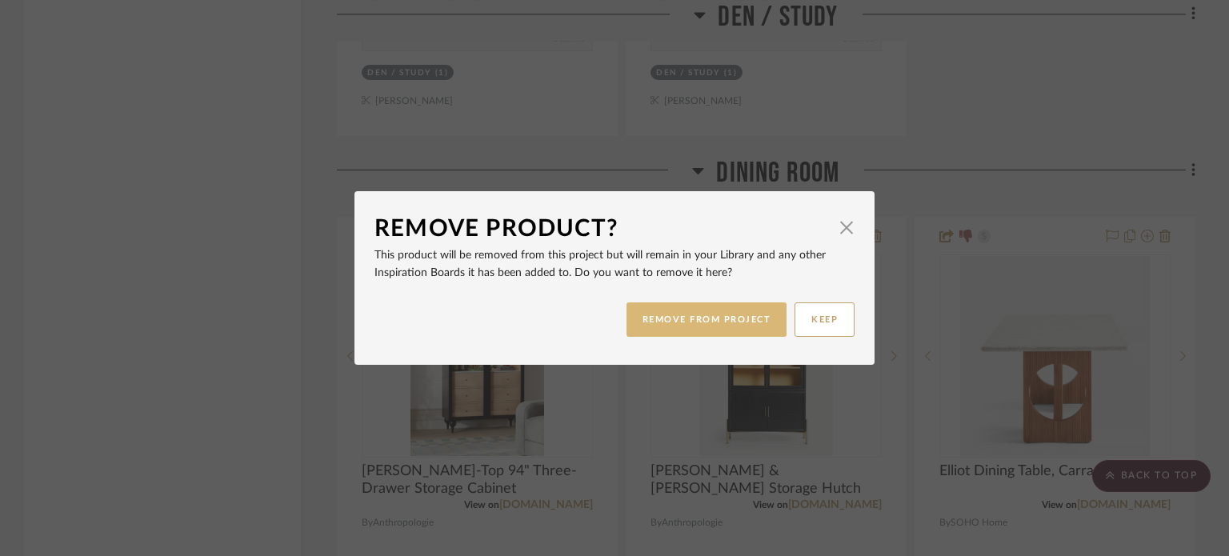
click at [654, 319] on button "REMOVE FROM PROJECT" at bounding box center [706, 319] width 161 height 34
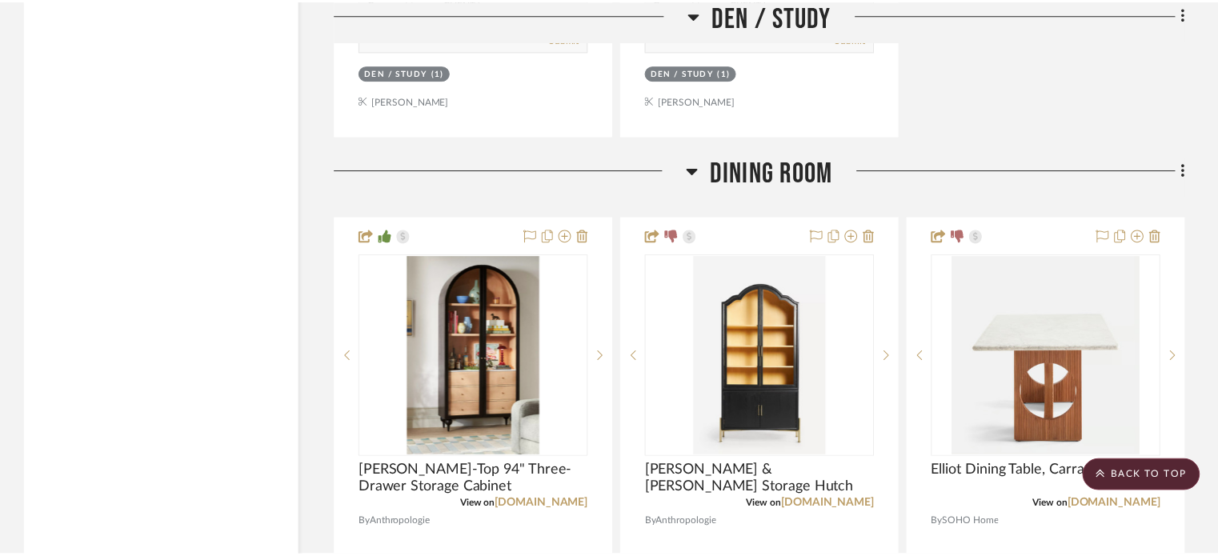
scroll to position [8240, 0]
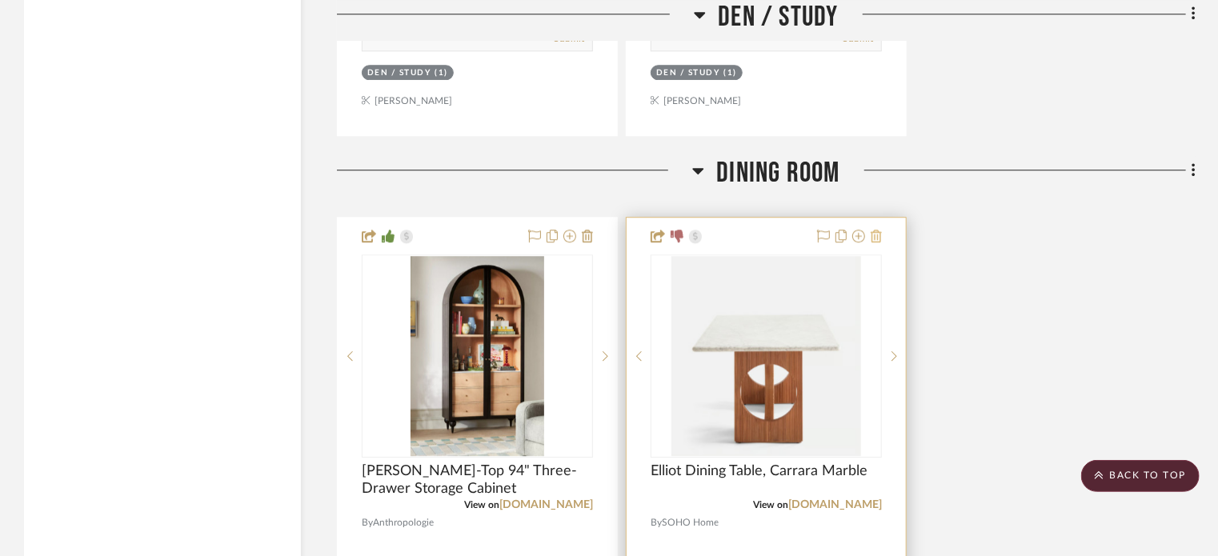
click at [875, 239] on icon at bounding box center [875, 236] width 11 height 13
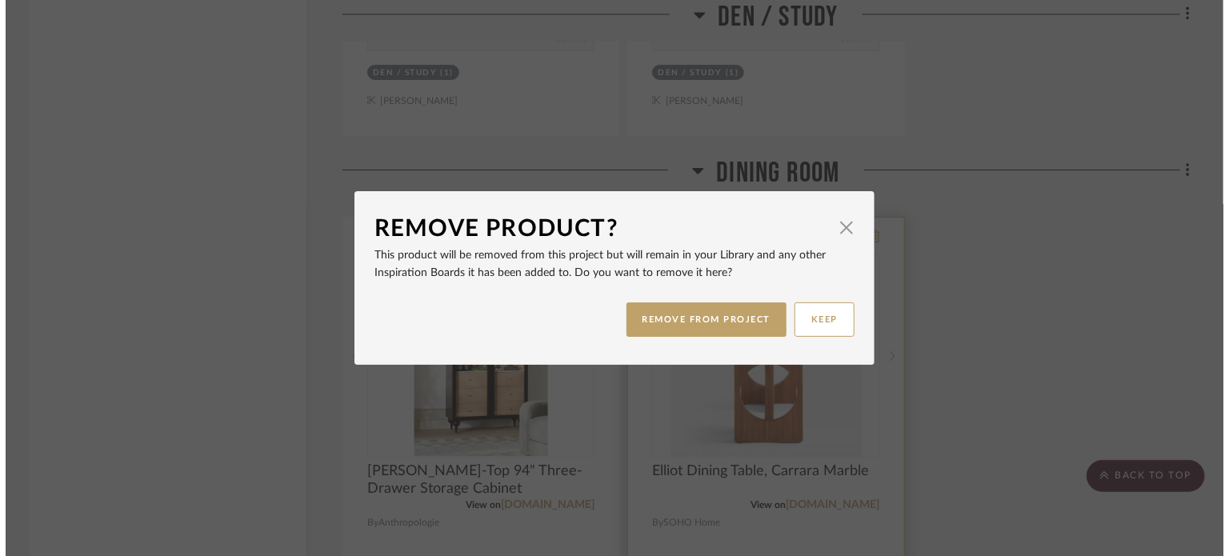
scroll to position [0, 0]
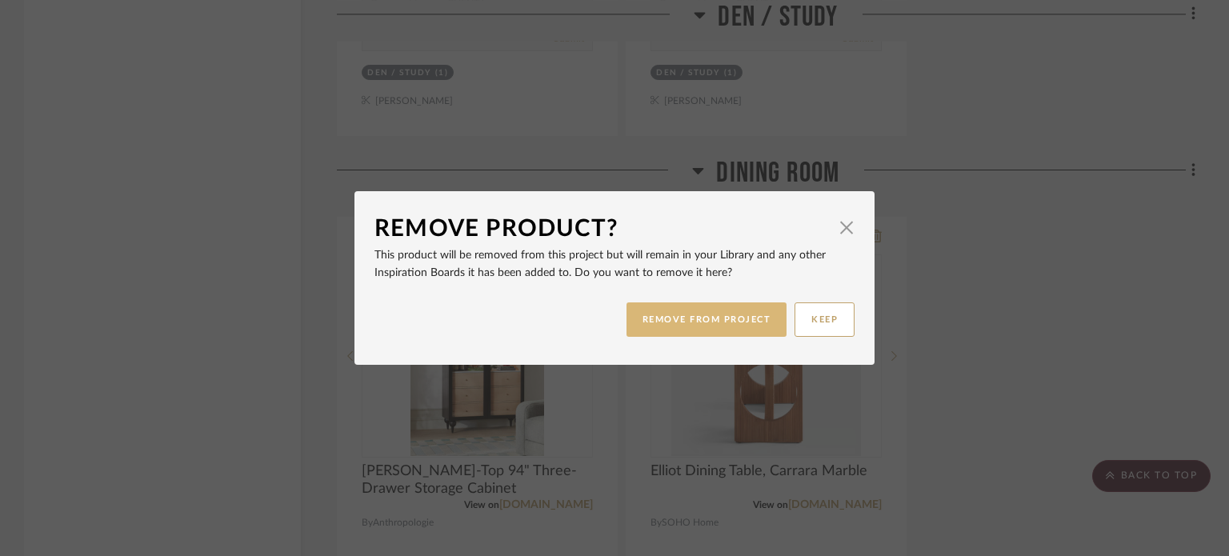
click at [672, 310] on button "REMOVE FROM PROJECT" at bounding box center [706, 319] width 161 height 34
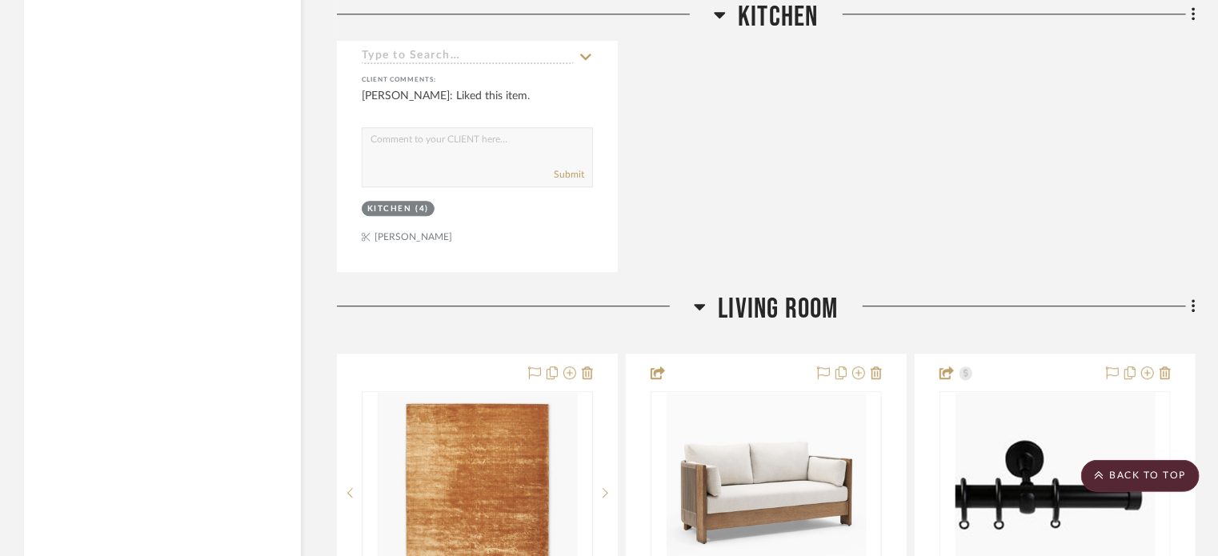
scroll to position [11279, 0]
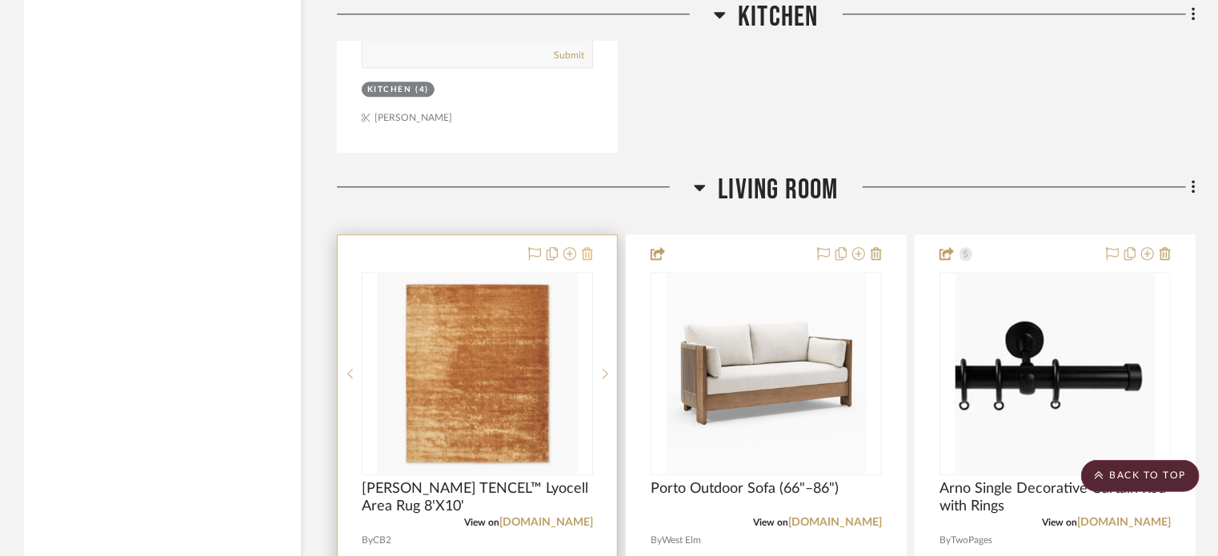
click at [584, 258] on icon at bounding box center [587, 253] width 11 height 13
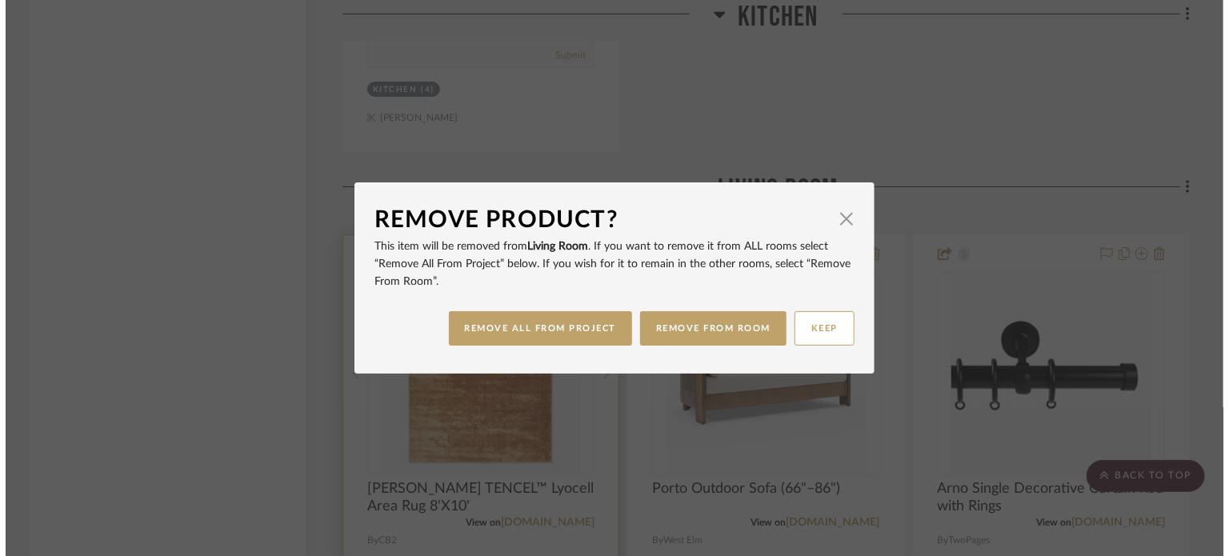
scroll to position [0, 0]
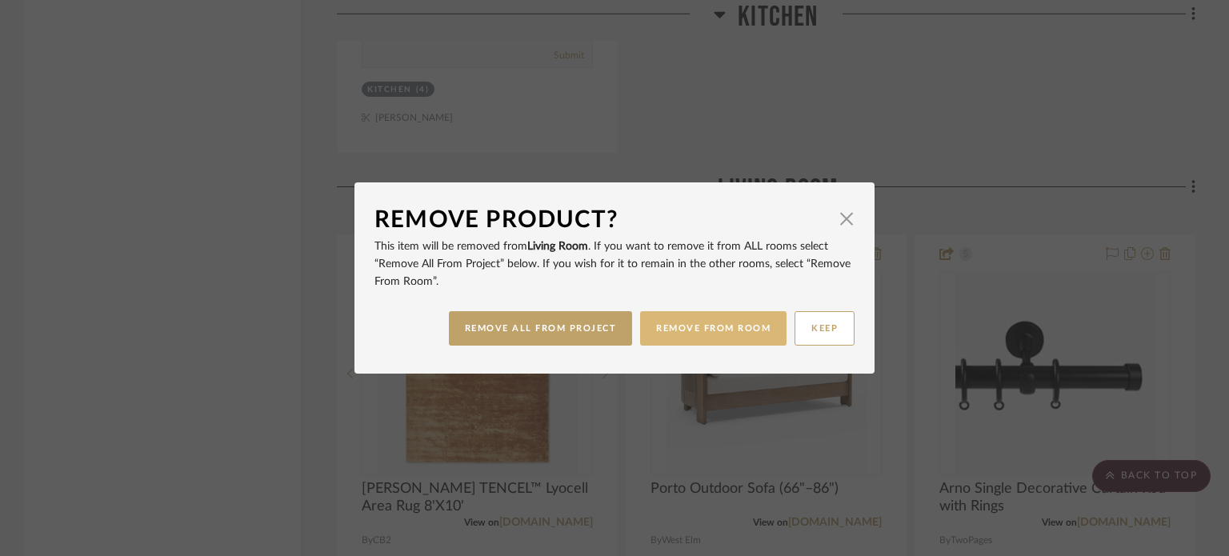
click at [702, 339] on button "REMOVE FROM ROOM" at bounding box center [713, 328] width 146 height 34
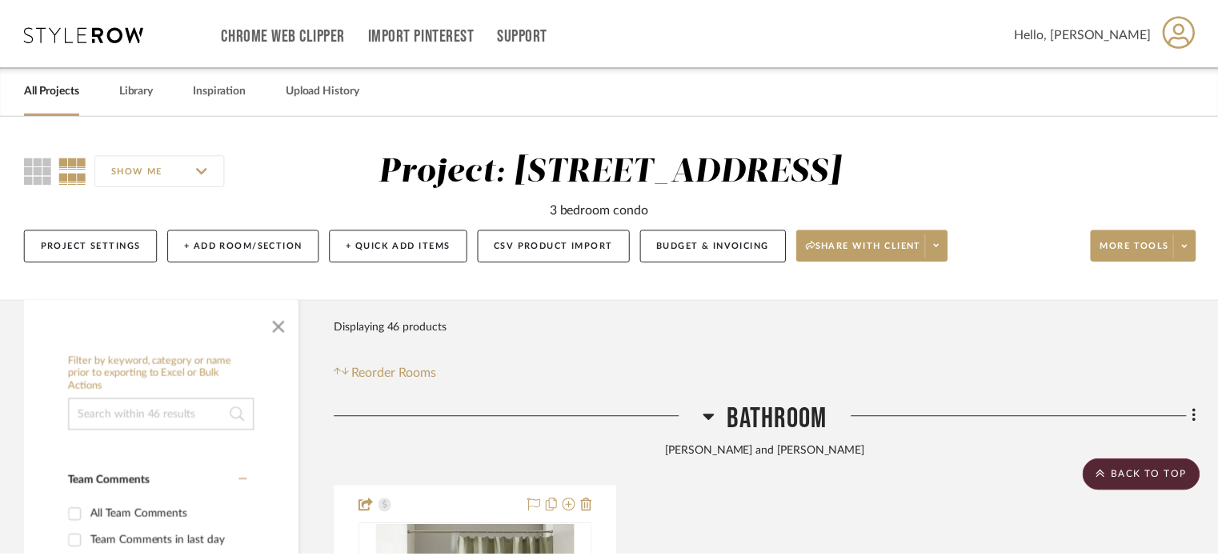
scroll to position [11279, 0]
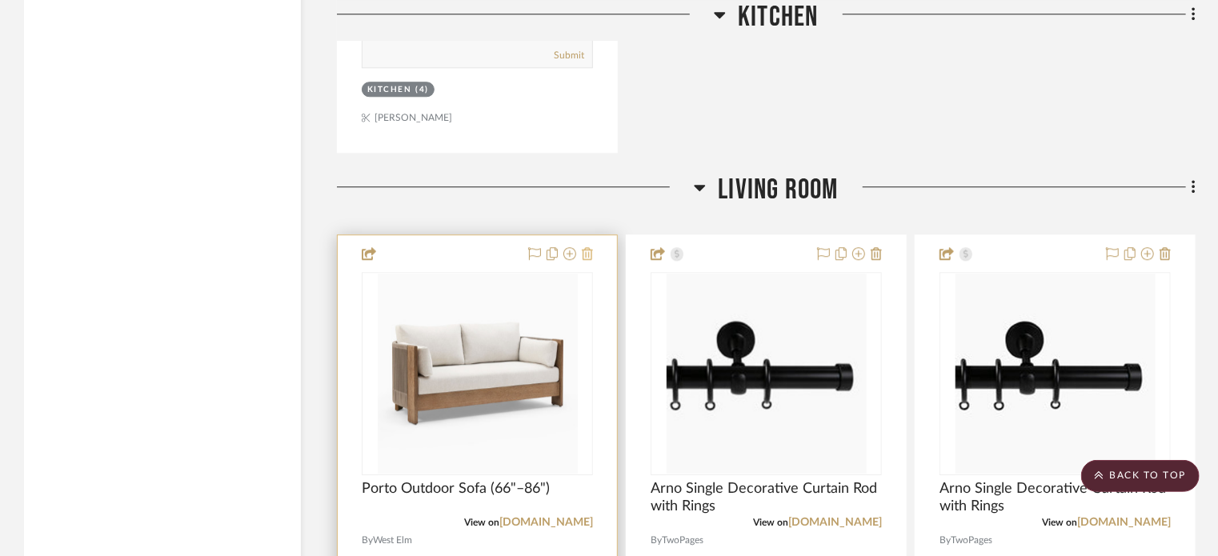
click at [582, 255] on icon at bounding box center [587, 253] width 11 height 13
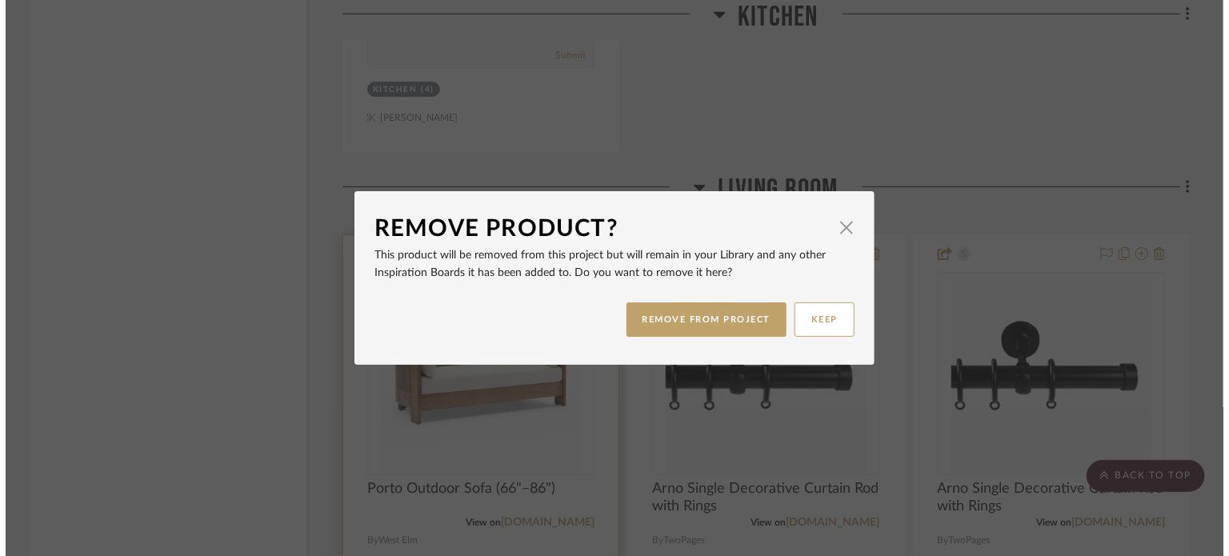
scroll to position [0, 0]
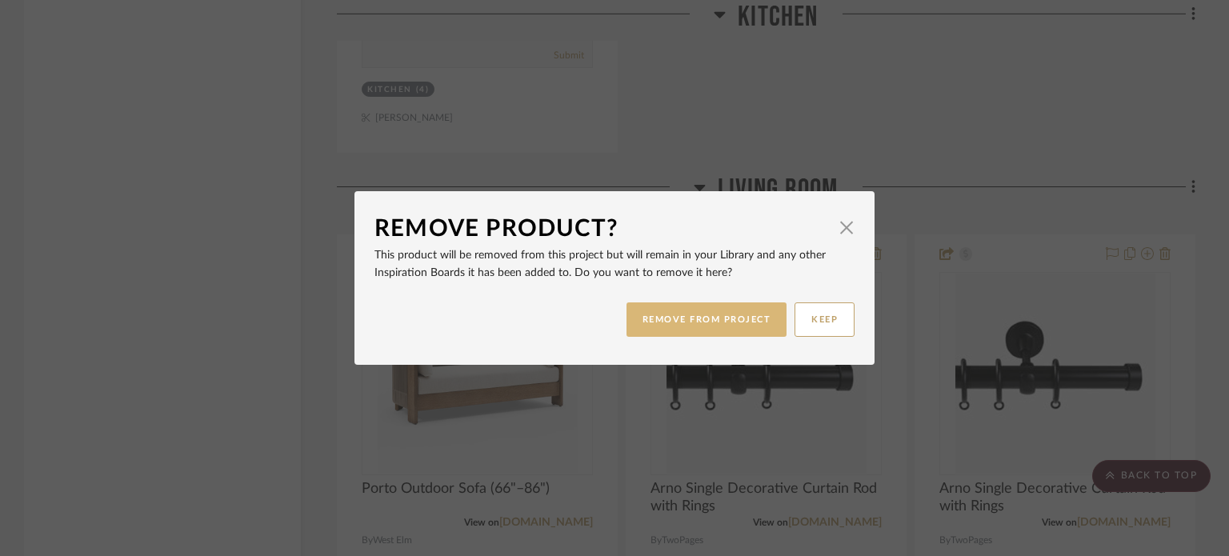
click at [666, 323] on button "REMOVE FROM PROJECT" at bounding box center [706, 319] width 161 height 34
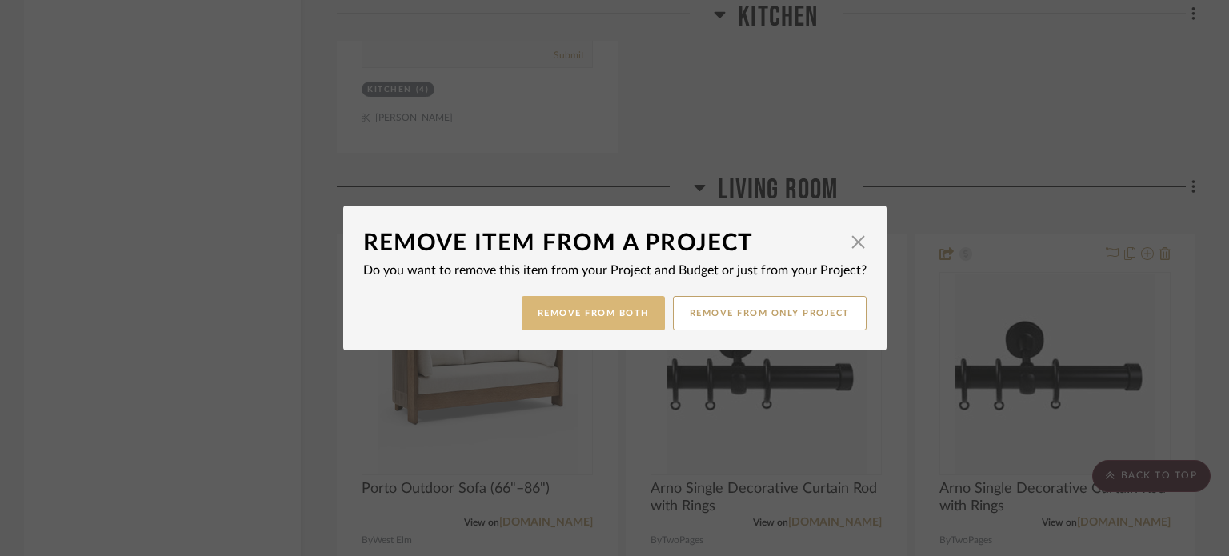
click at [610, 310] on button "Remove from Both" at bounding box center [593, 313] width 143 height 34
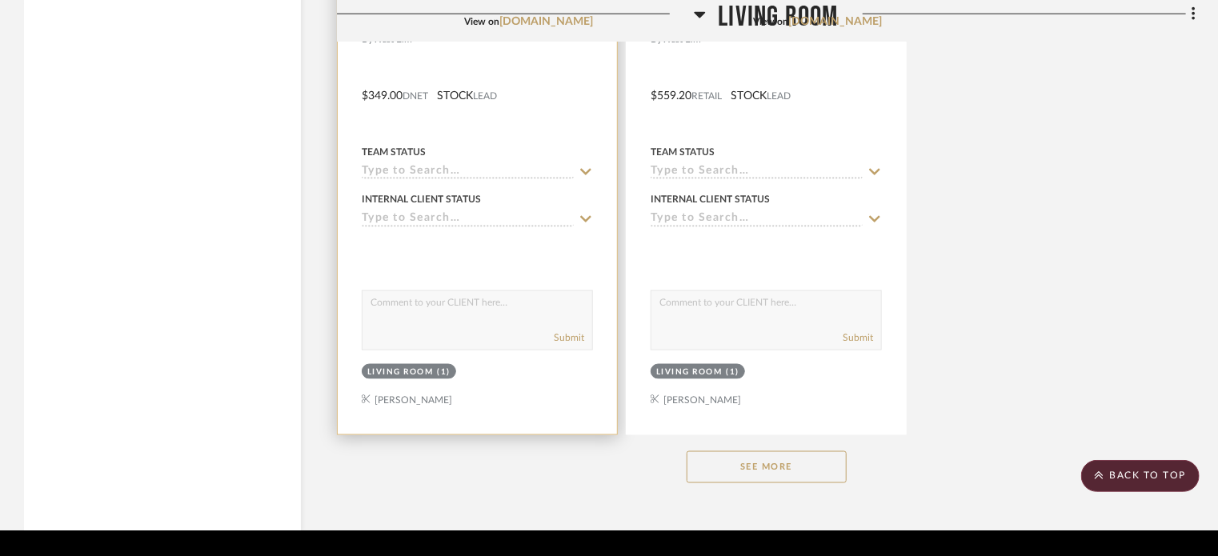
scroll to position [13254, 0]
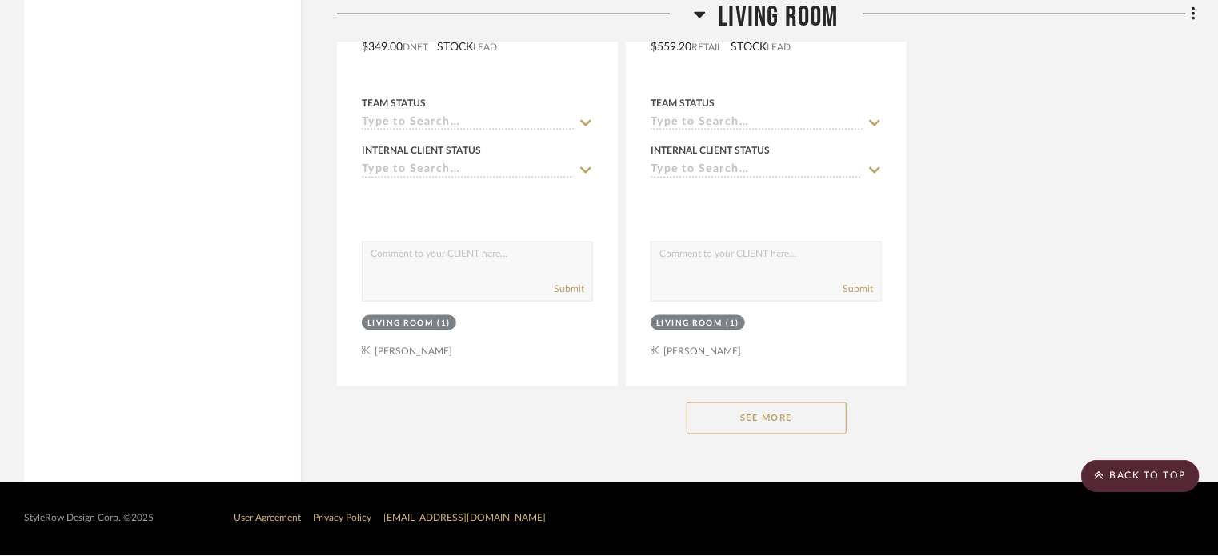
click at [803, 414] on button "See More" at bounding box center [766, 418] width 160 height 32
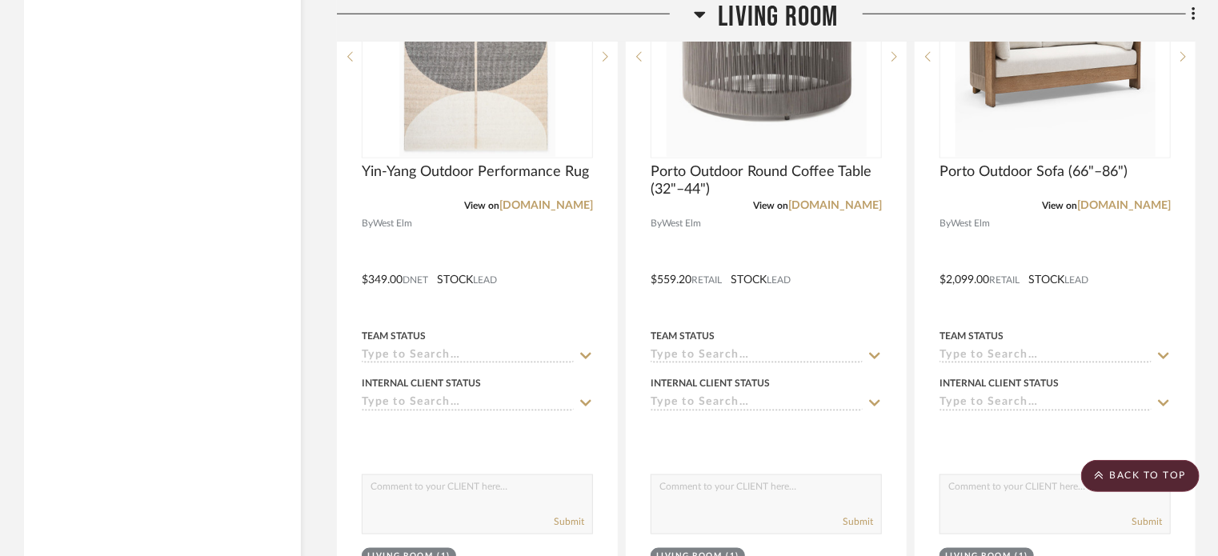
scroll to position [12924, 0]
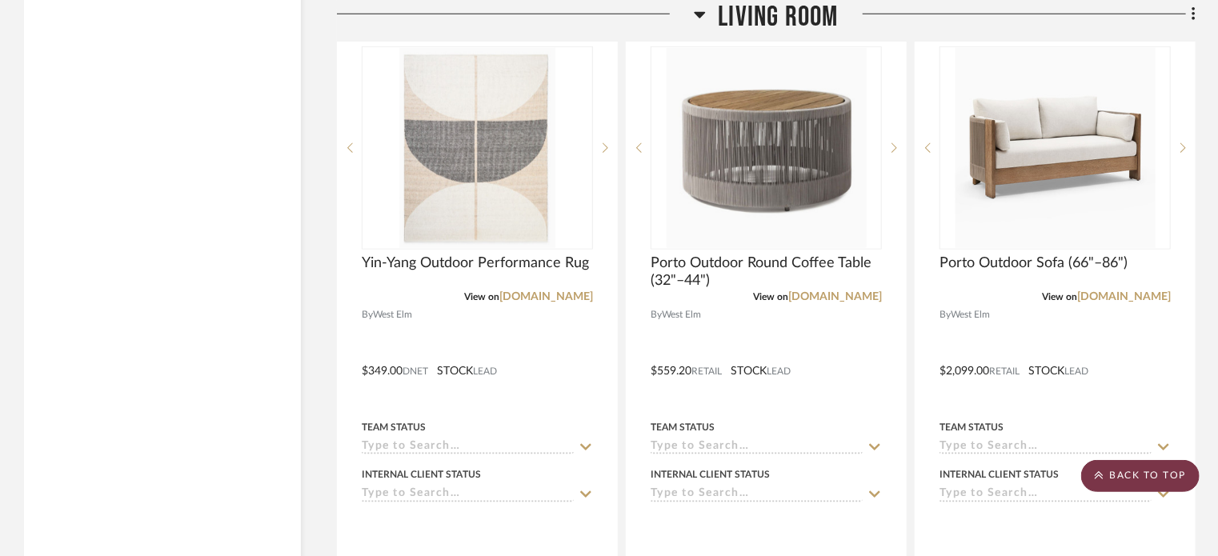
click at [926, 482] on scroll-to-top-button "BACK TO TOP" at bounding box center [1140, 476] width 118 height 32
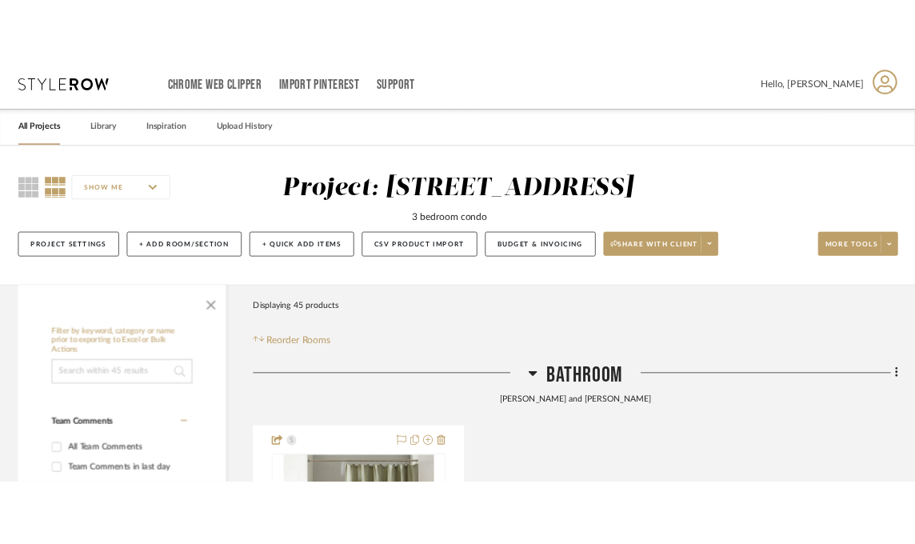
scroll to position [0, 0]
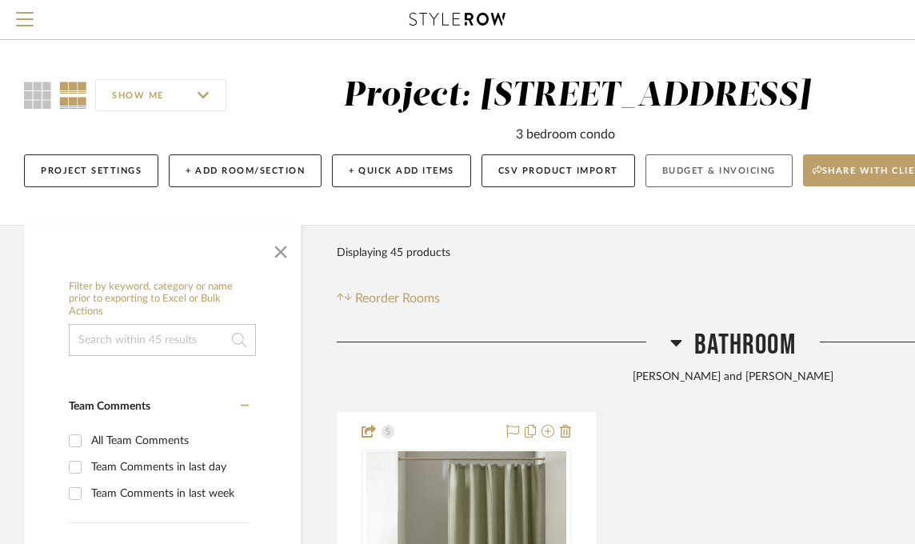
click at [701, 170] on button "Budget & Invoicing" at bounding box center [719, 170] width 147 height 33
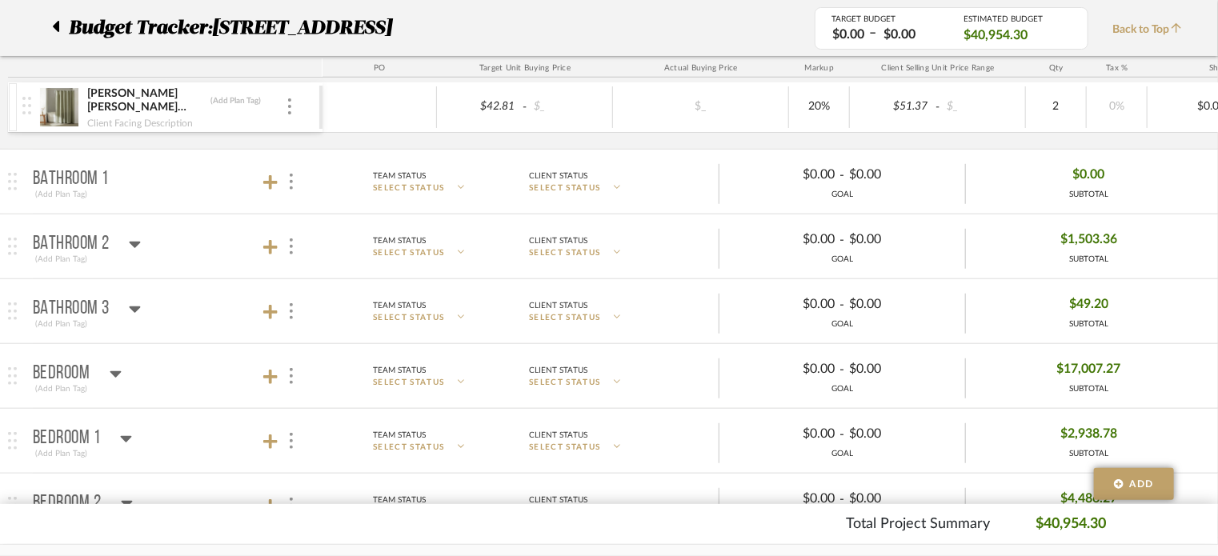
scroll to position [400, 0]
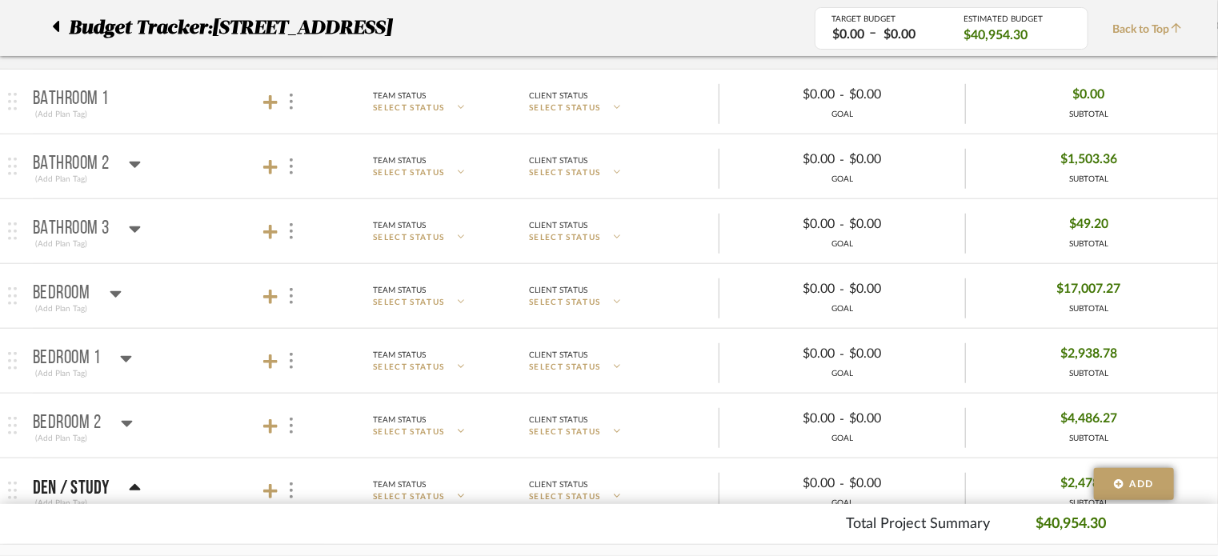
click at [117, 295] on icon at bounding box center [116, 293] width 12 height 19
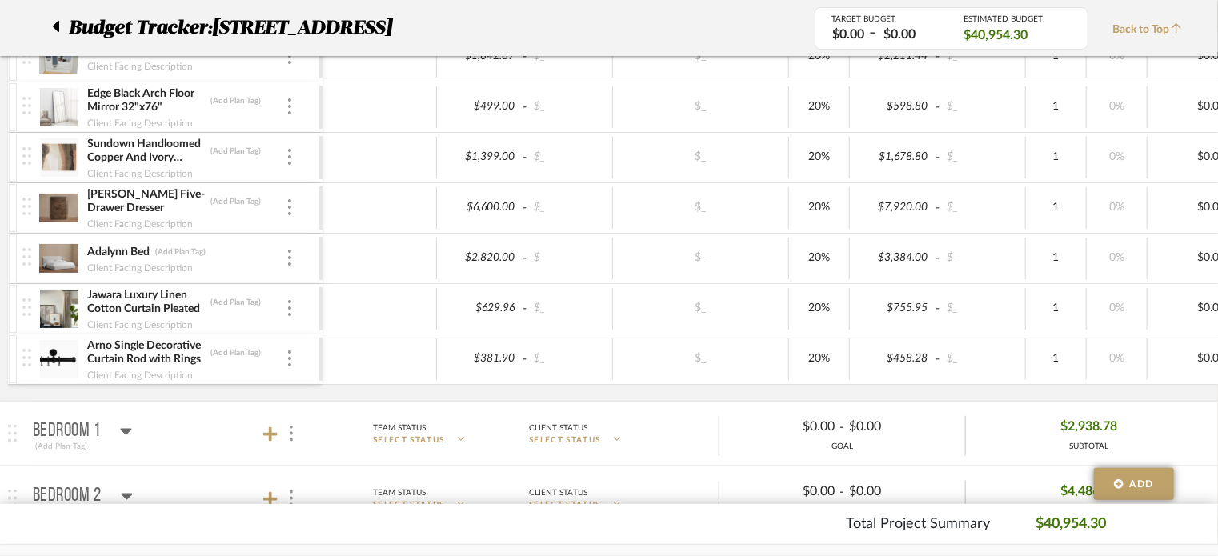
scroll to position [800, 0]
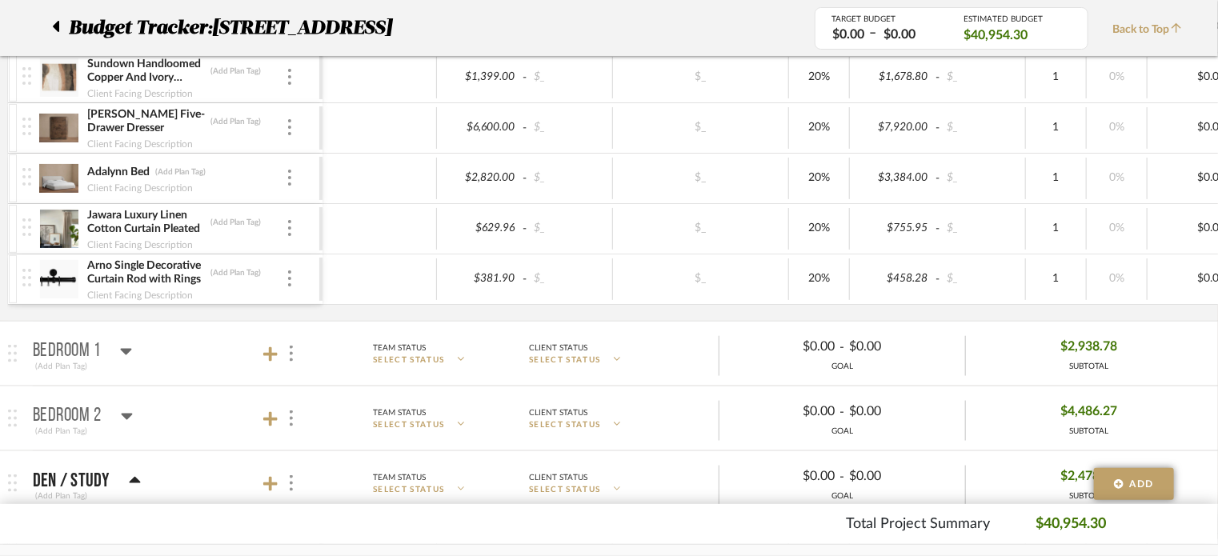
click at [121, 342] on icon at bounding box center [126, 351] width 12 height 19
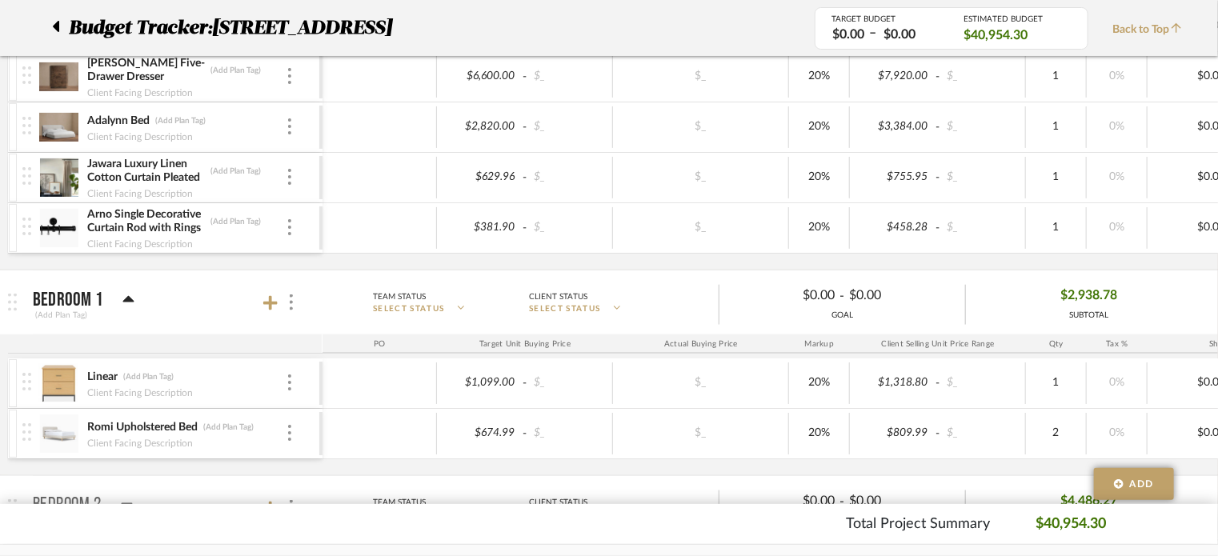
scroll to position [880, 0]
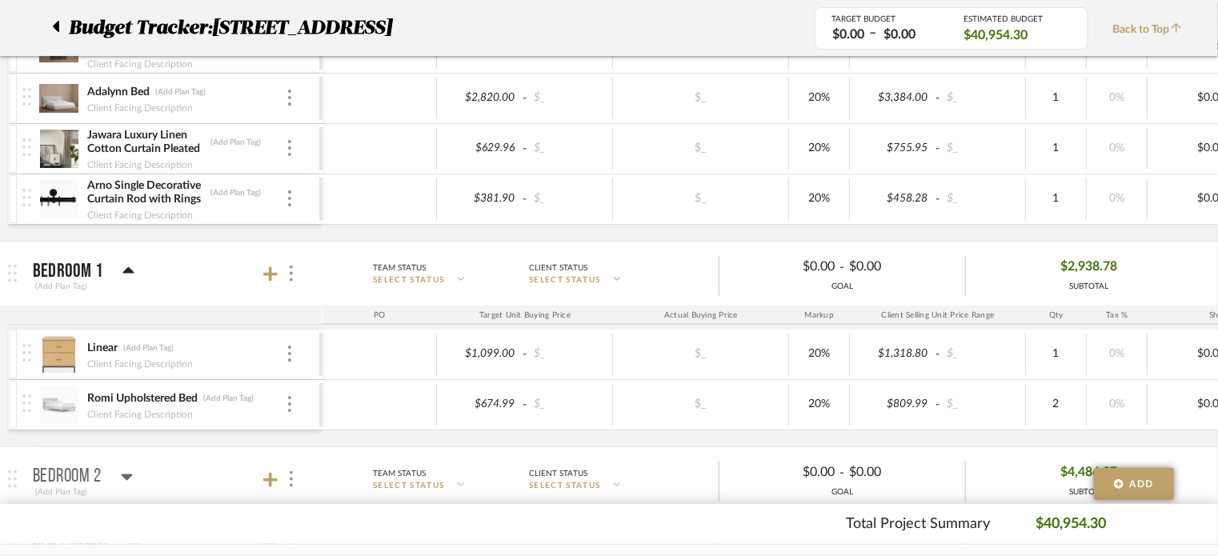
click at [29, 349] on img at bounding box center [26, 353] width 9 height 18
click at [291, 348] on div at bounding box center [290, 355] width 8 height 18
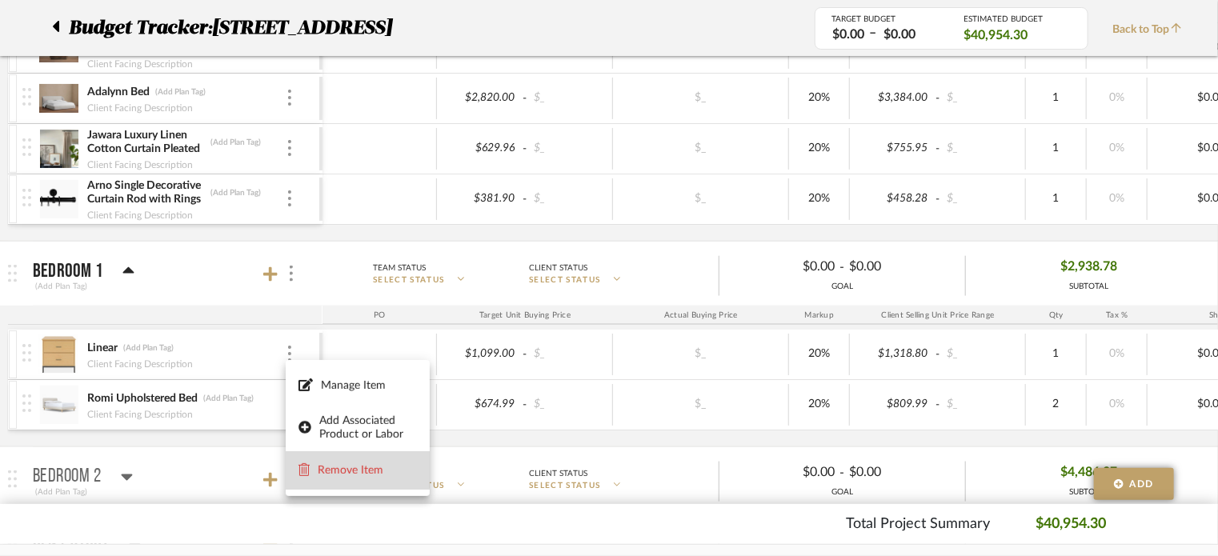
click at [335, 469] on span "Remove Item" at bounding box center [367, 471] width 99 height 14
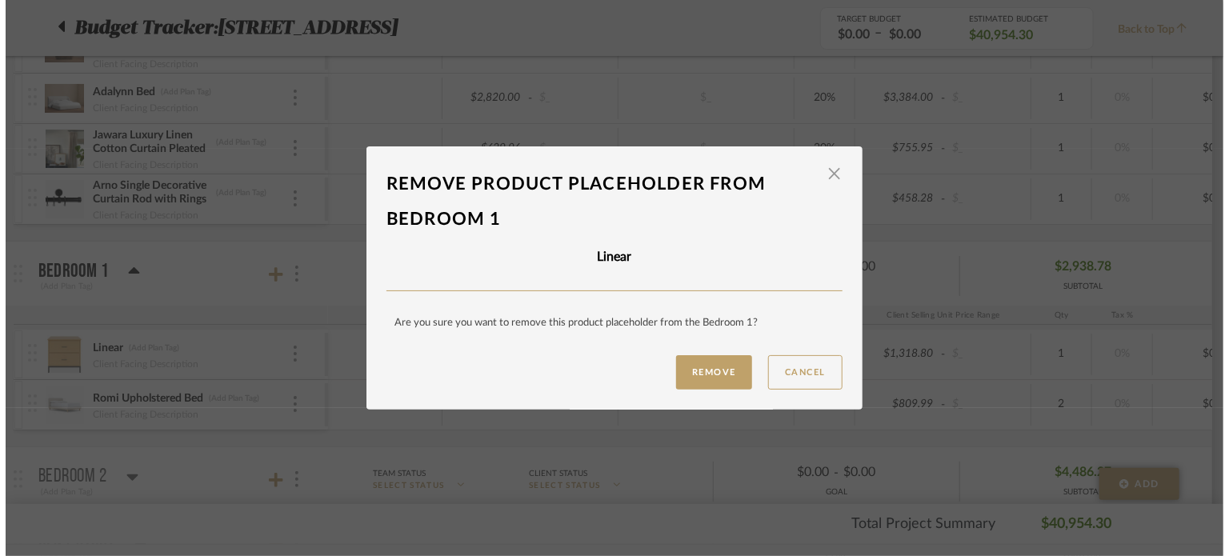
scroll to position [0, 0]
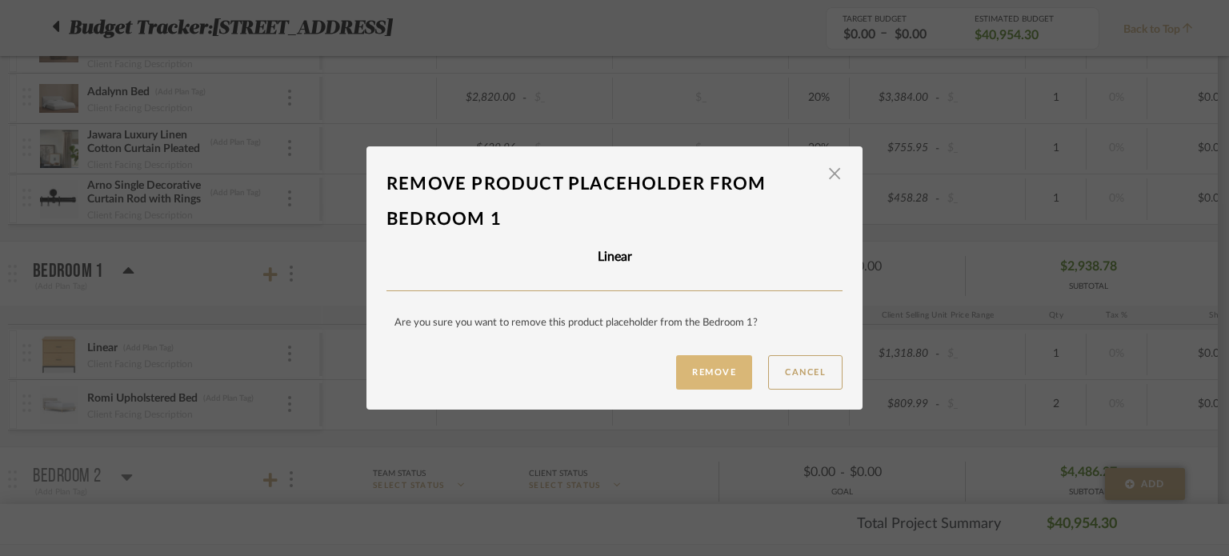
click at [702, 370] on button "Remove" at bounding box center [714, 372] width 76 height 34
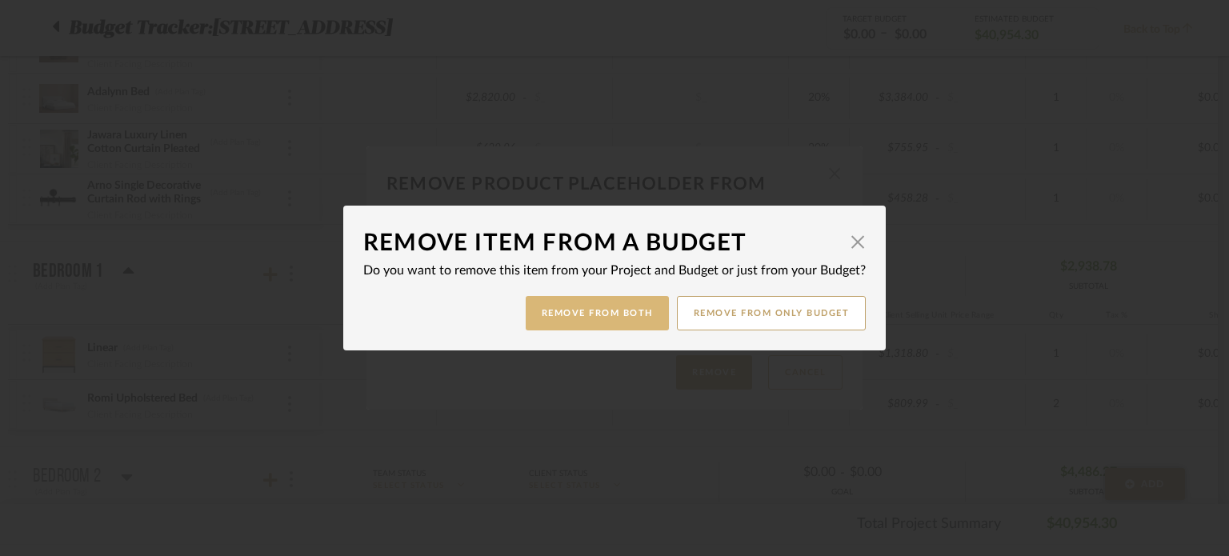
click at [637, 306] on button "Remove from Both" at bounding box center [597, 313] width 143 height 34
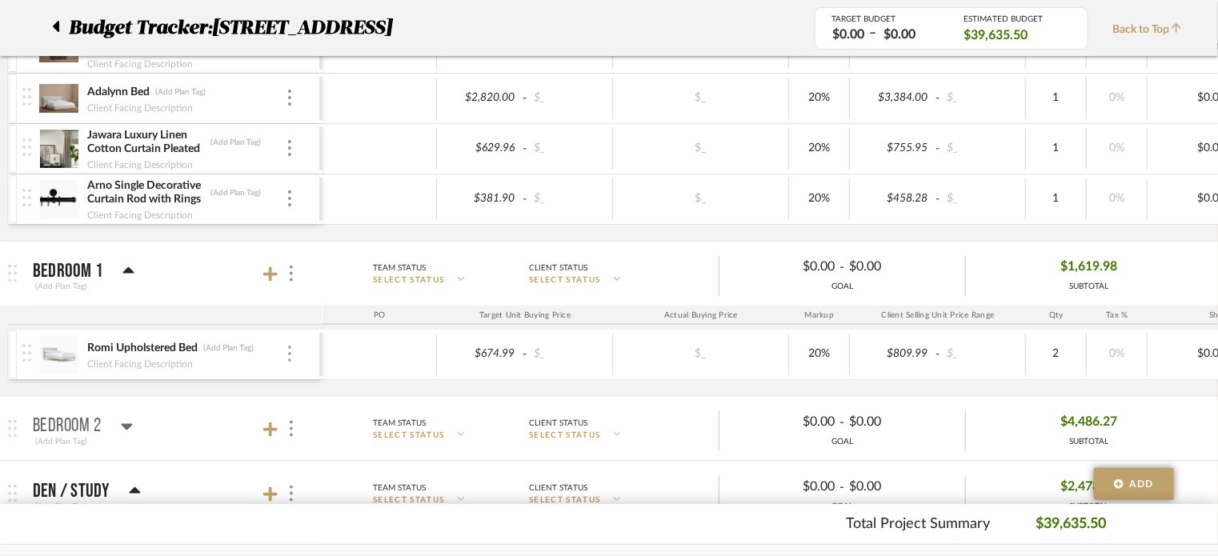
scroll to position [960, 0]
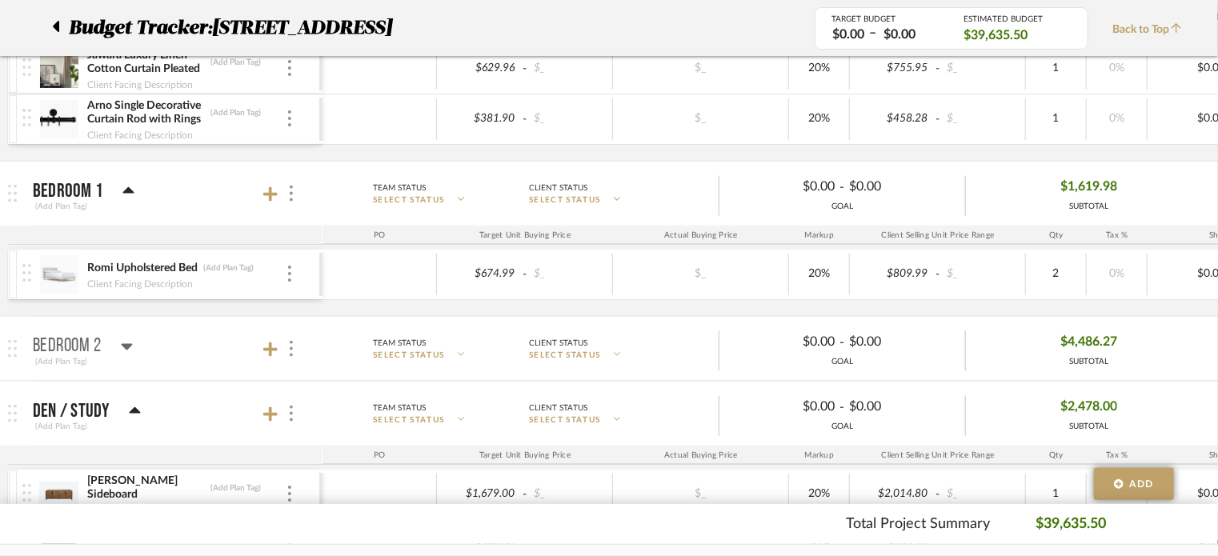
click at [132, 346] on icon at bounding box center [127, 346] width 12 height 19
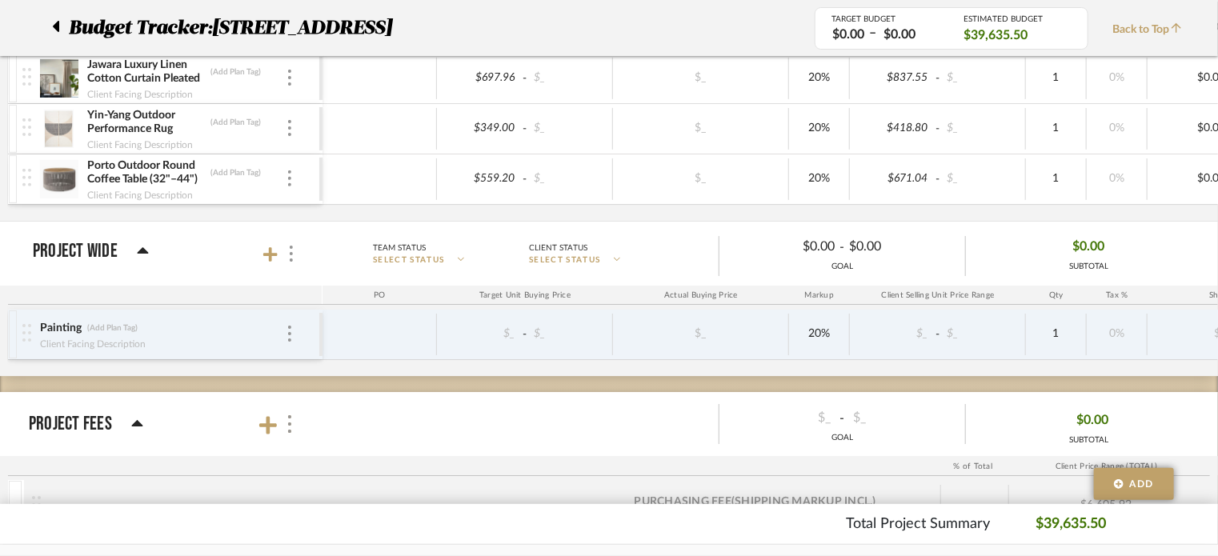
scroll to position [2640, 0]
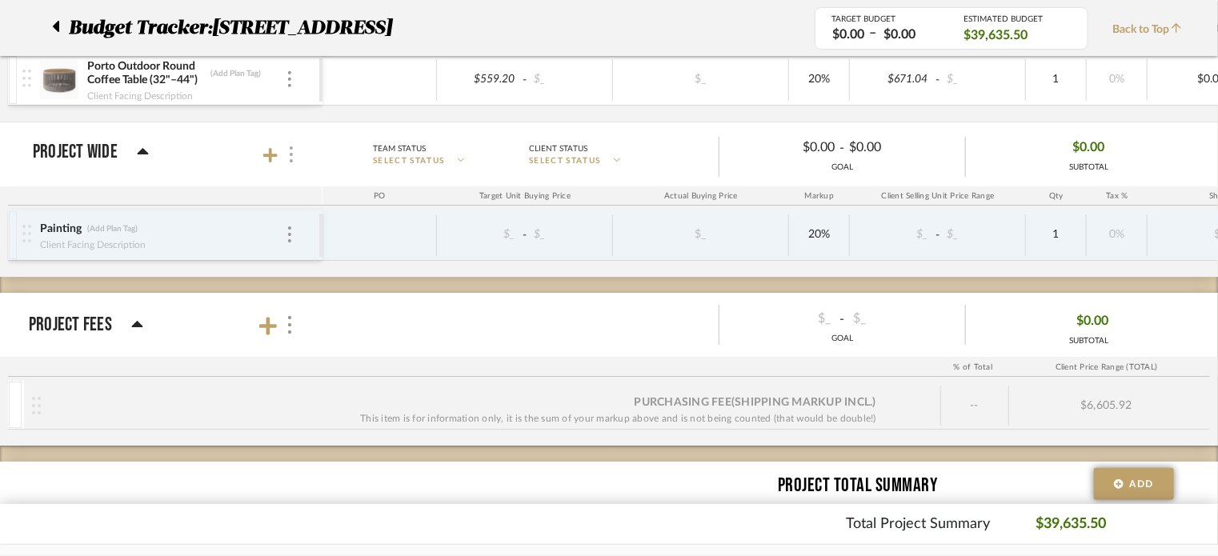
click at [290, 146] on img at bounding box center [291, 154] width 3 height 16
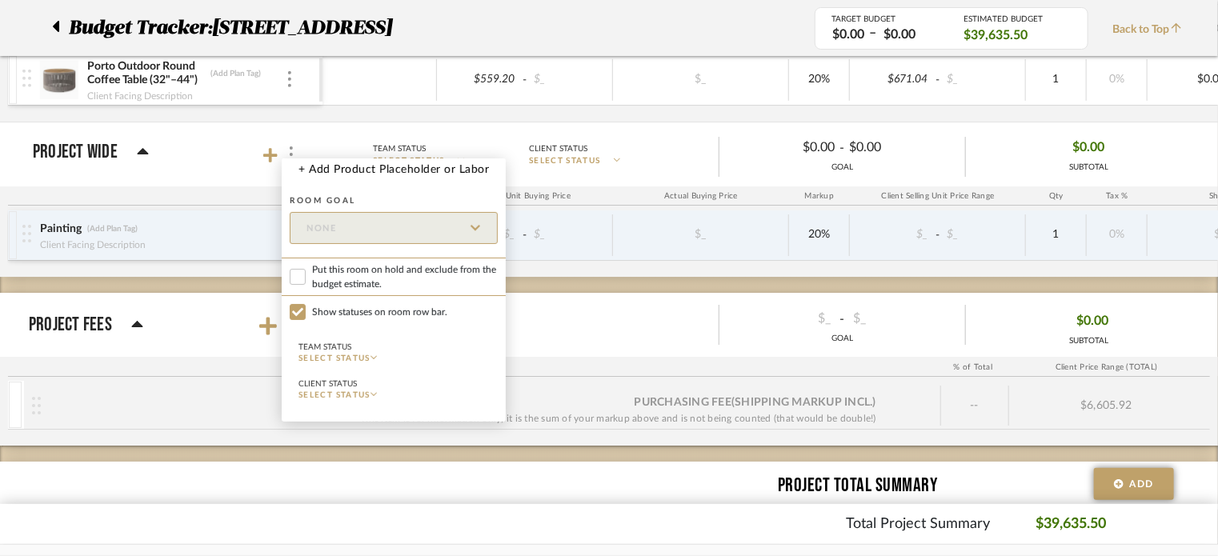
click at [190, 165] on div at bounding box center [609, 278] width 1218 height 556
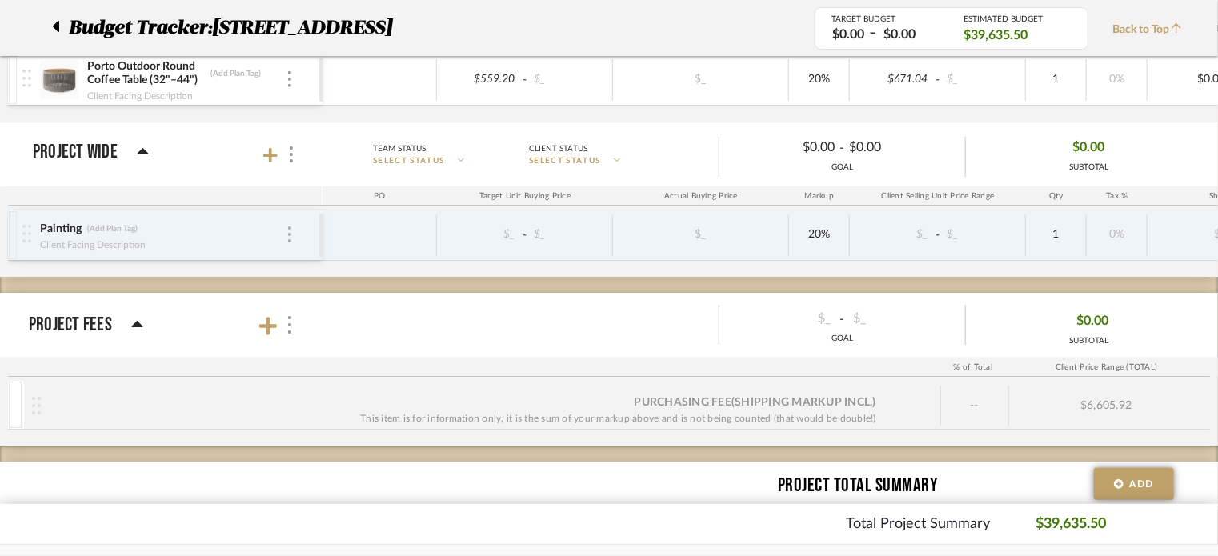
click at [288, 226] on img at bounding box center [289, 234] width 3 height 16
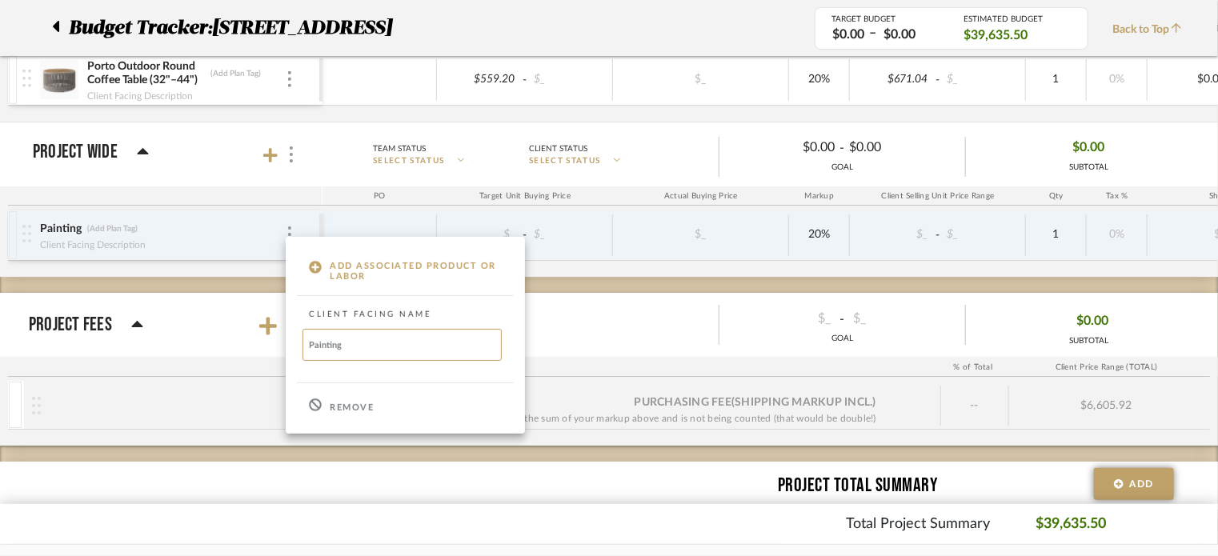
drag, startPoint x: 356, startPoint y: 345, endPoint x: 282, endPoint y: 340, distance: 74.6
click at [282, 340] on div "Add Associated Product or Labor Client Facing Name Painting Remove" at bounding box center [609, 278] width 1218 height 556
type input "Installation fees"
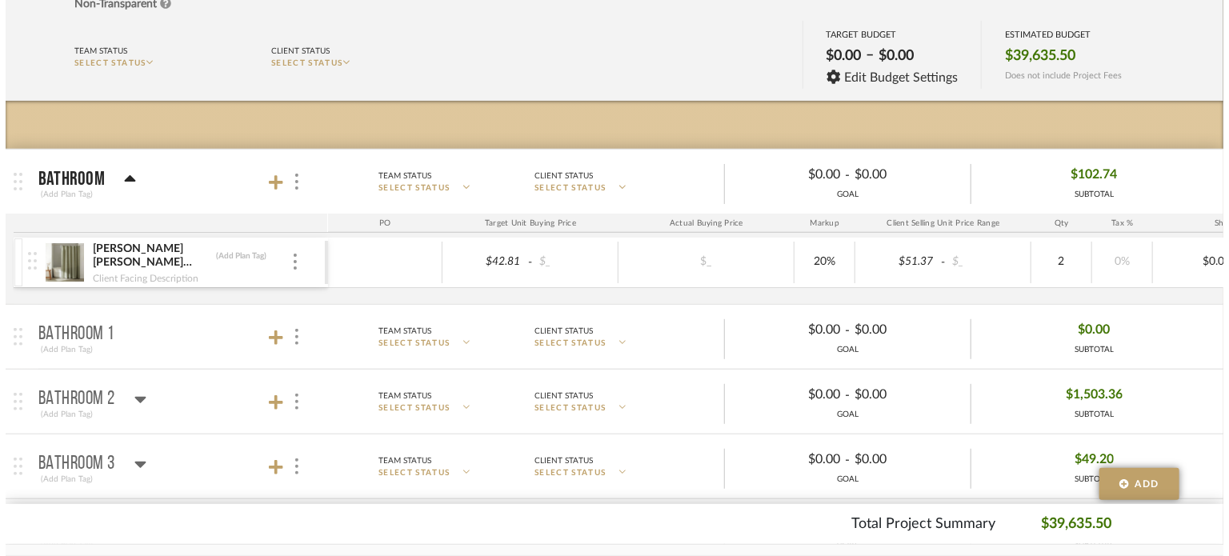
scroll to position [0, 0]
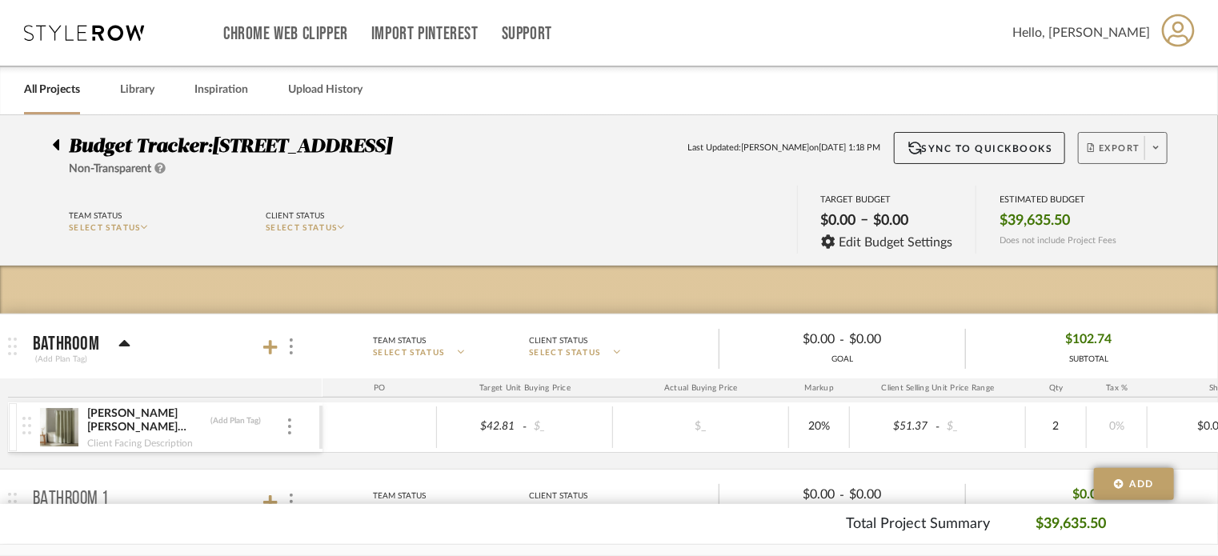
click at [926, 146] on span "Export" at bounding box center [1113, 154] width 53 height 24
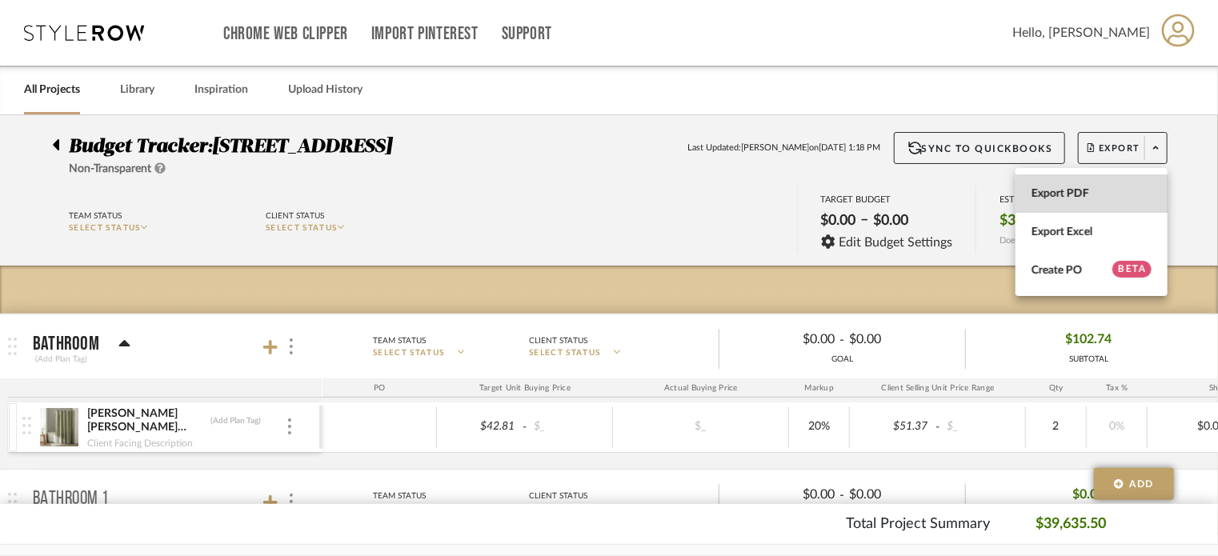
click at [926, 181] on button "Export PDF" at bounding box center [1091, 193] width 152 height 38
